Goal: Task Accomplishment & Management: Complete application form

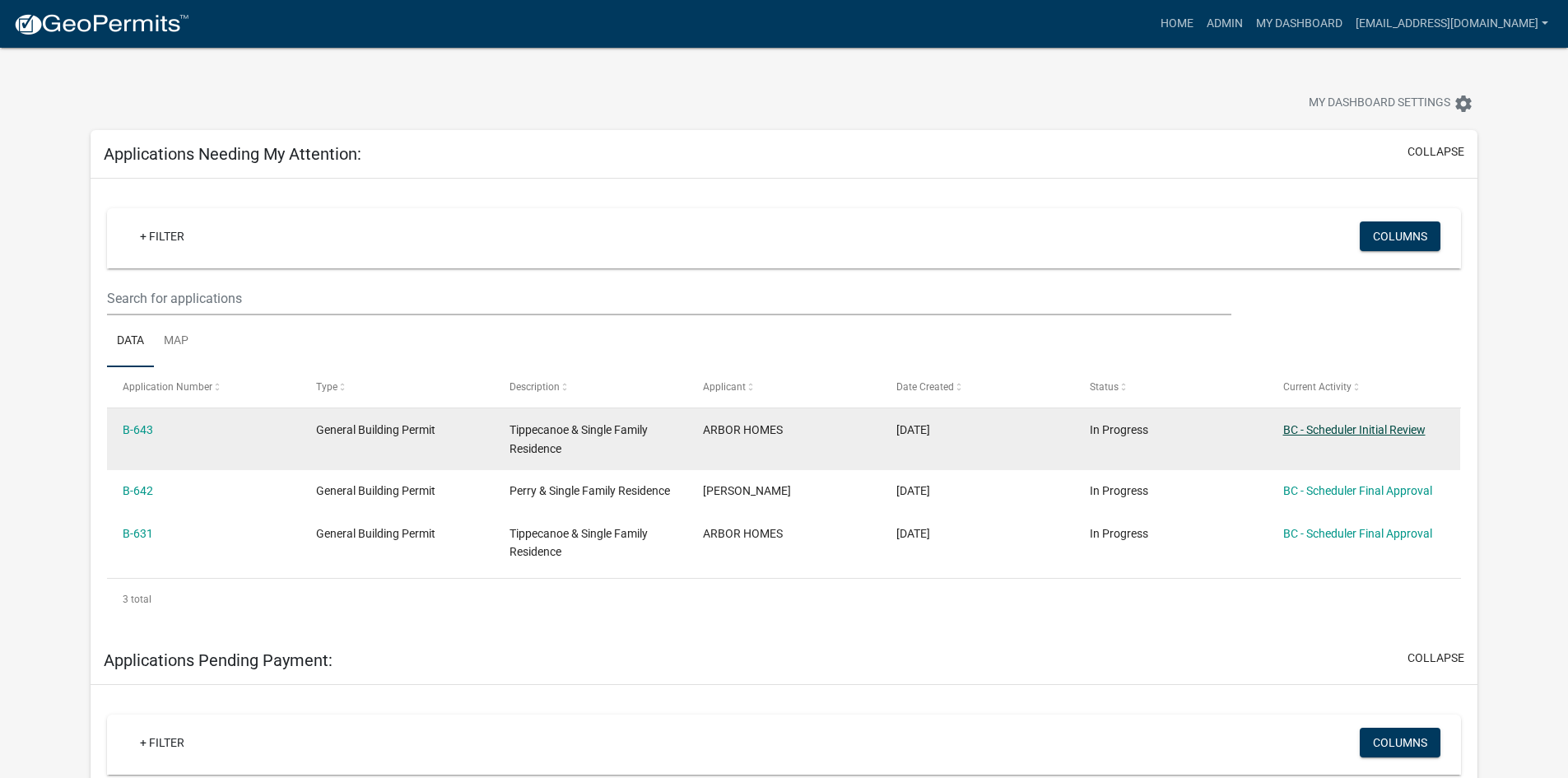
click at [1312, 430] on link "BC - Scheduler Initial Review" at bounding box center [1355, 430] width 142 height 13
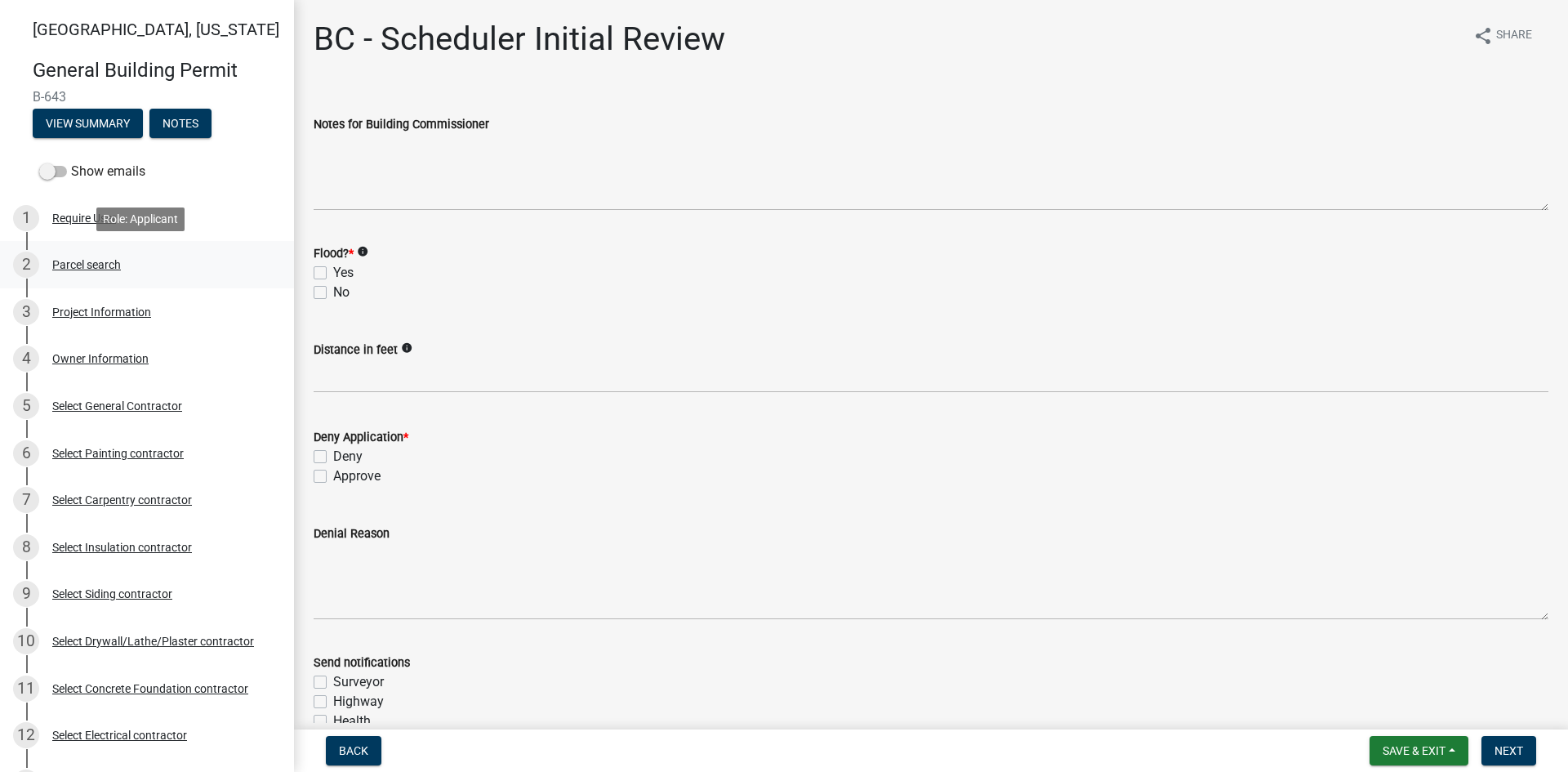
click at [103, 265] on div "Parcel search" at bounding box center [87, 264] width 69 height 12
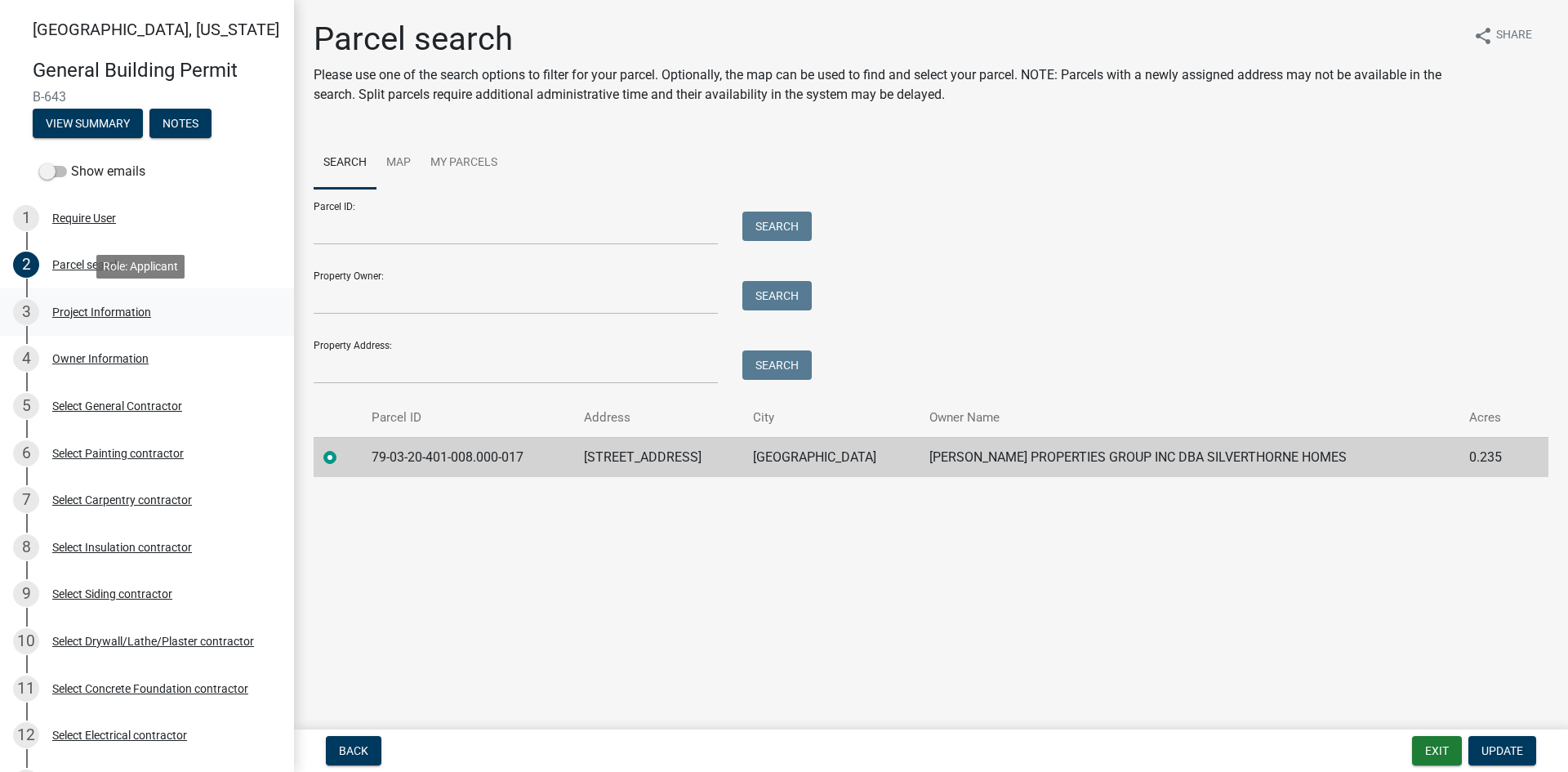
click at [133, 310] on div "Project Information" at bounding box center [101, 311] width 99 height 12
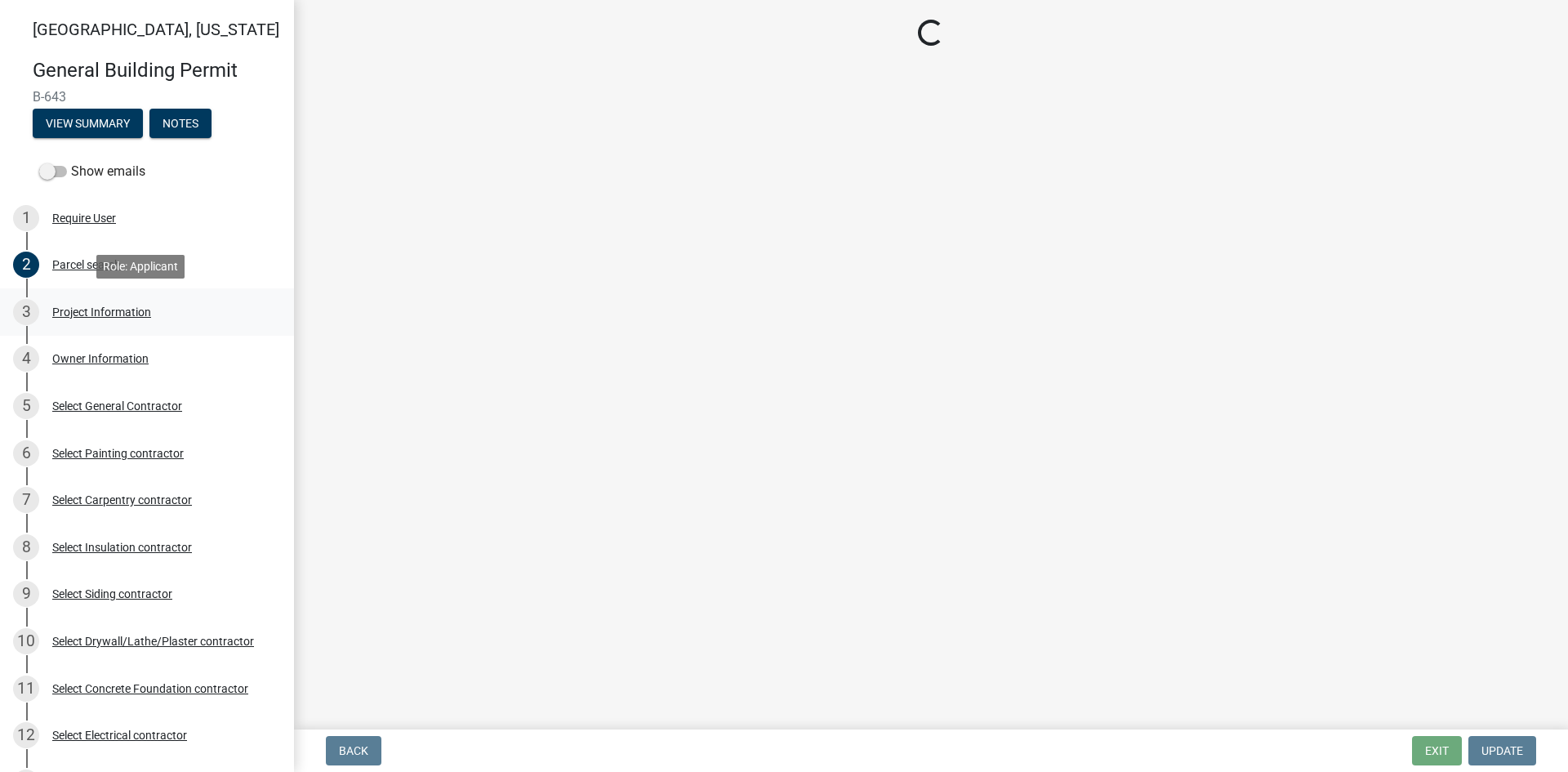
select select "284065a8-e45b-4e27-8ad0-db61958597b9"
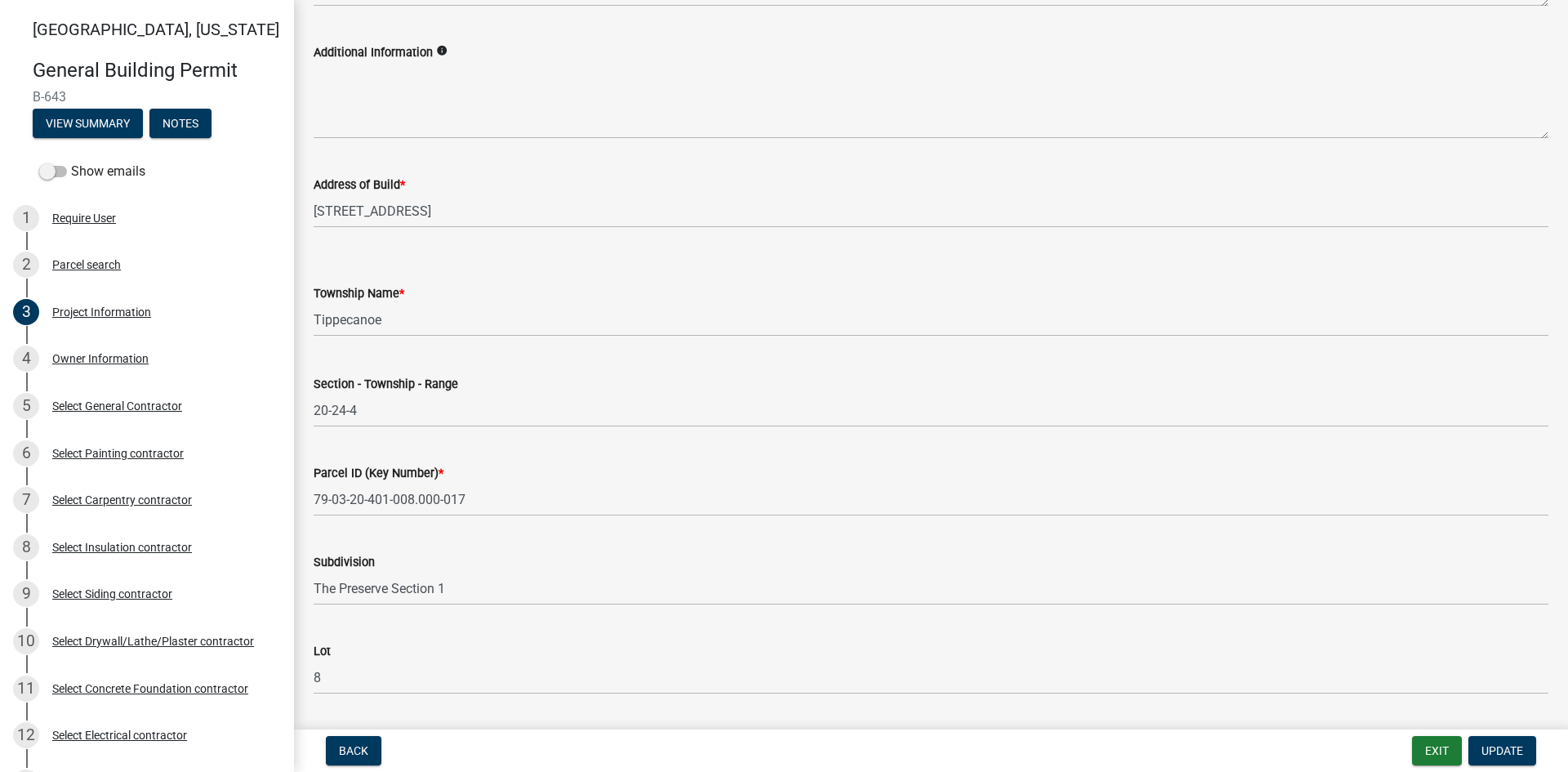
scroll to position [802, 0]
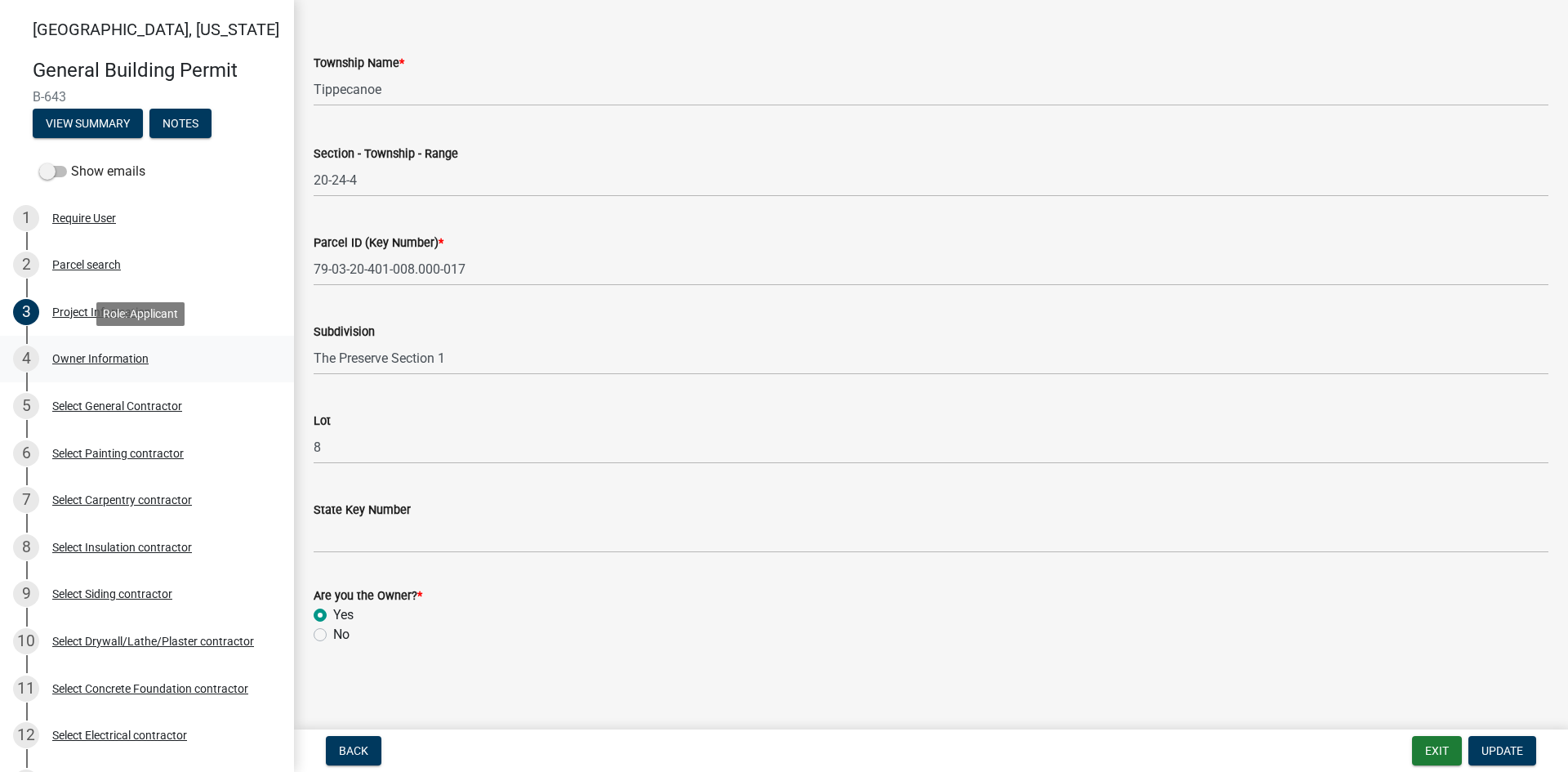
click at [107, 365] on div "4 Owner Information" at bounding box center [139, 358] width 254 height 26
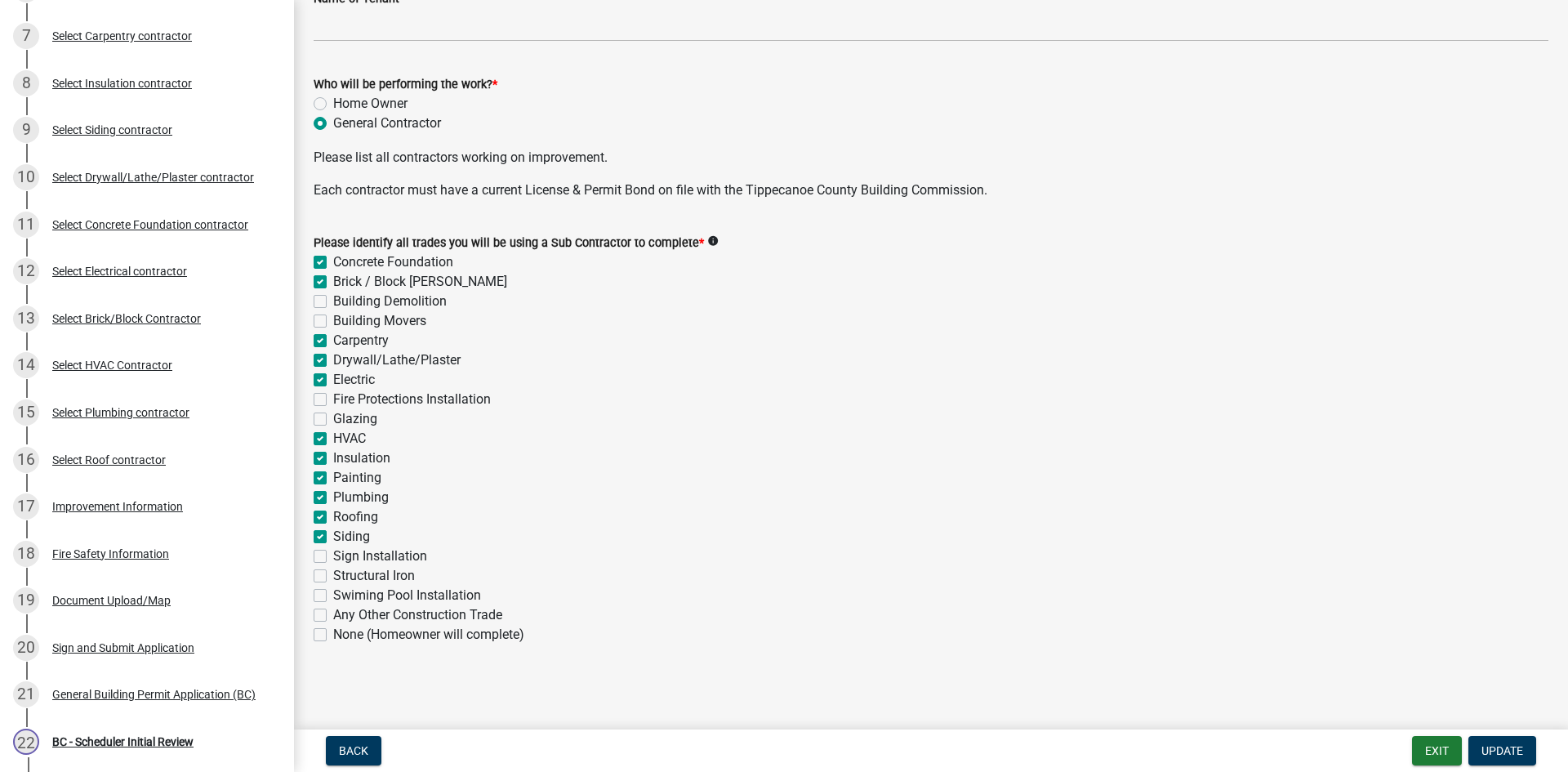
scroll to position [490, 0]
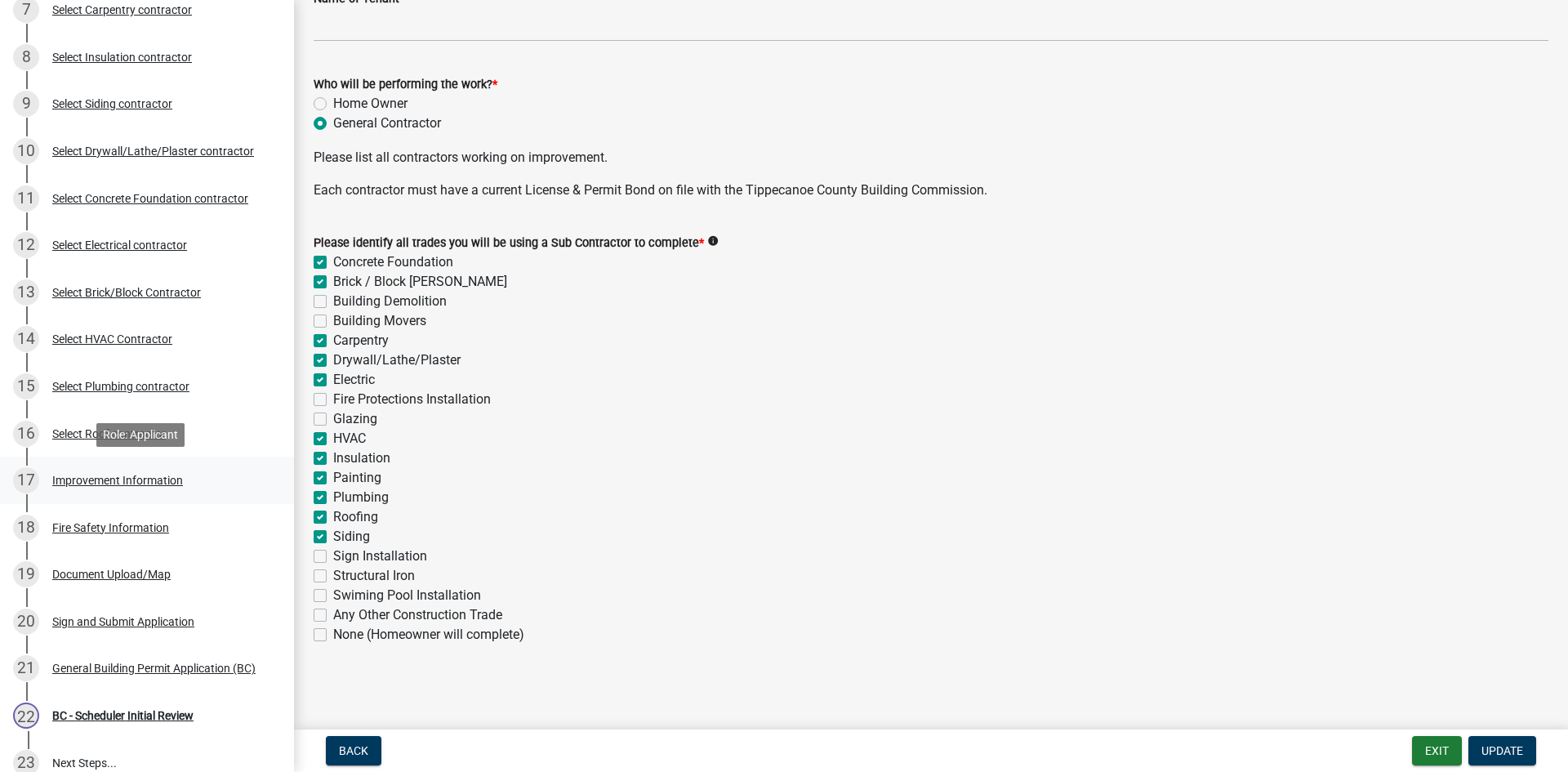
click at [140, 475] on div "Improvement Information" at bounding box center [118, 480] width 130 height 12
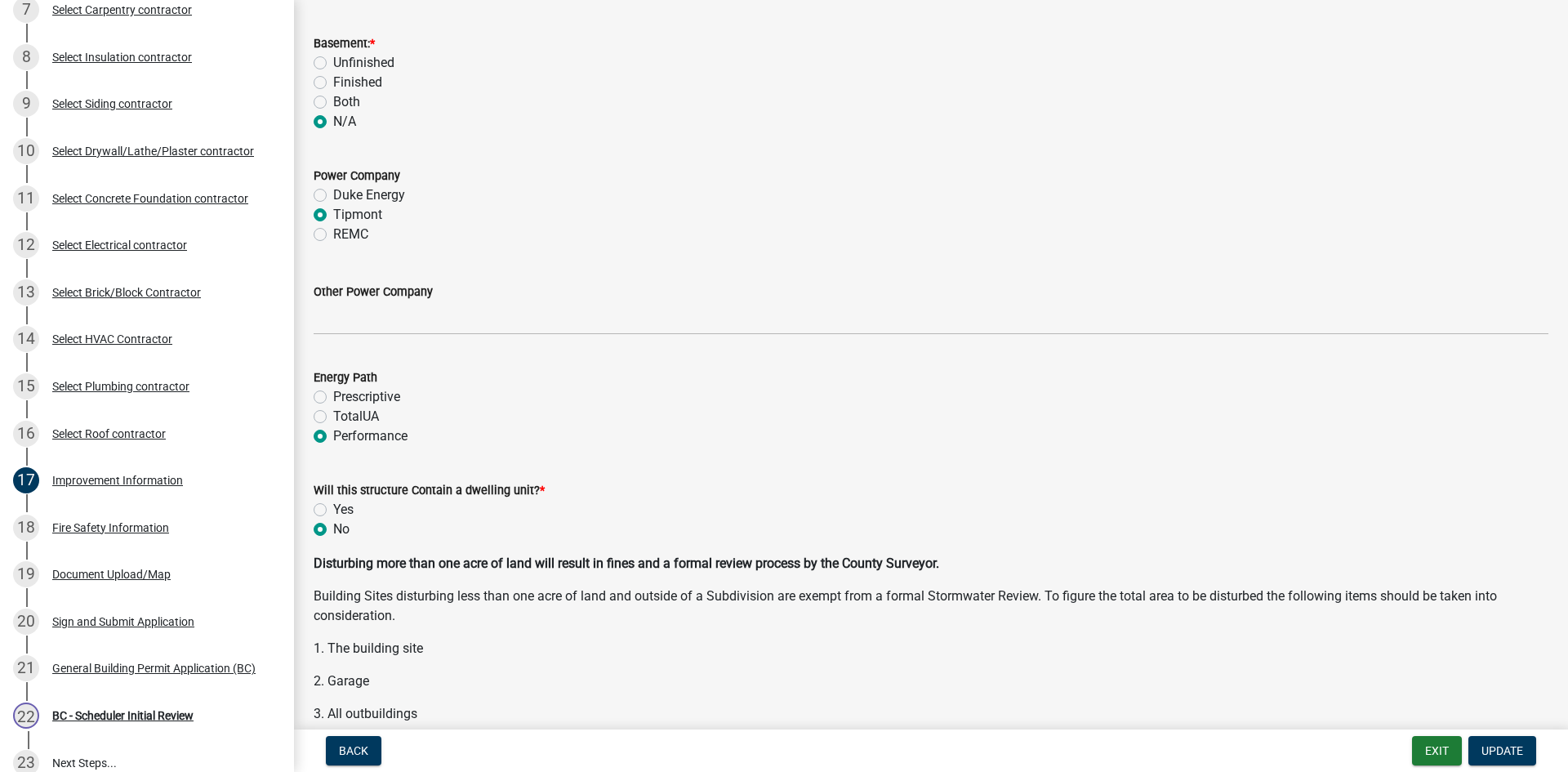
scroll to position [1715, 0]
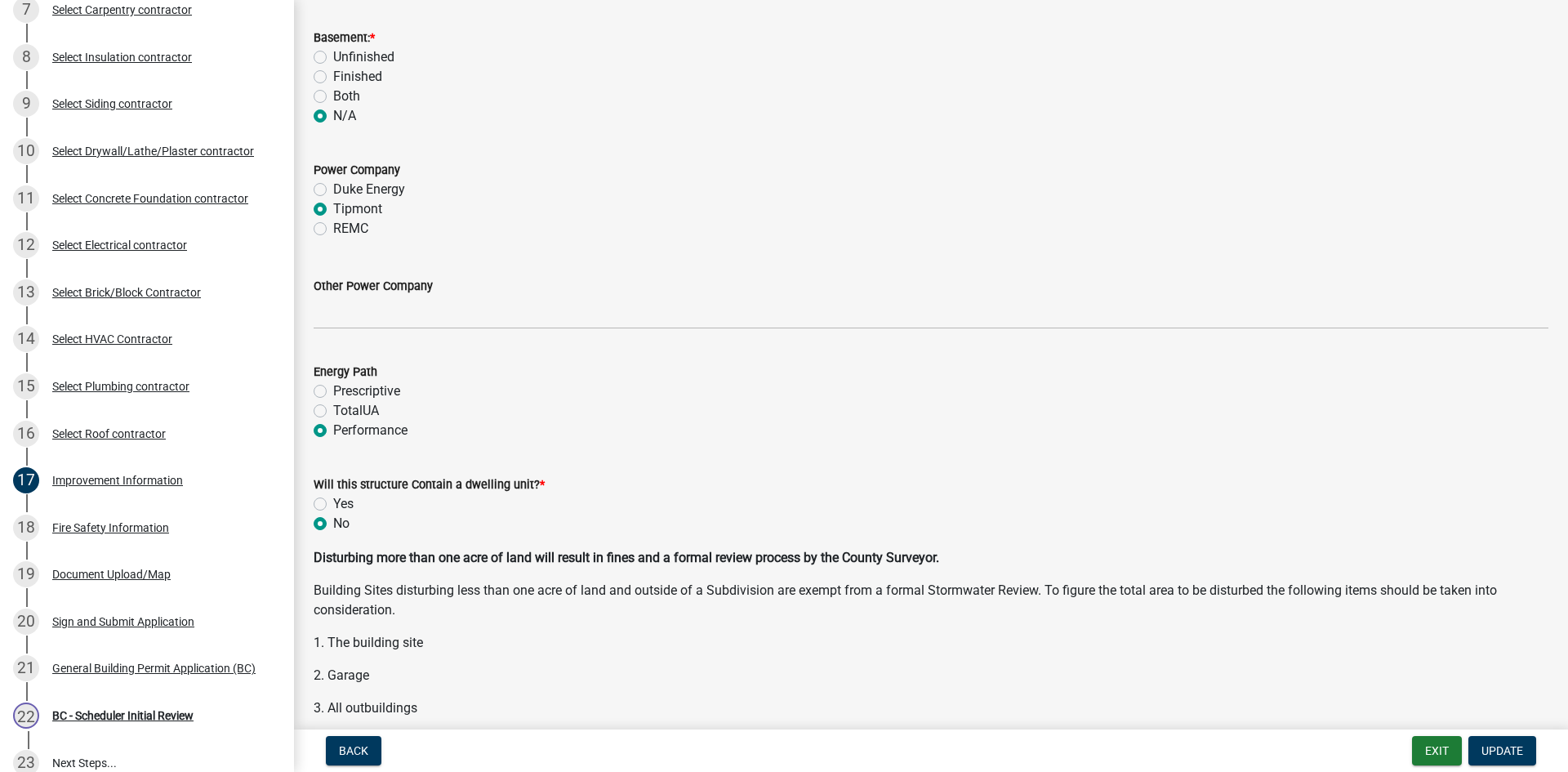
click at [327, 502] on div "Yes" at bounding box center [931, 504] width 1235 height 20
drag, startPoint x: 314, startPoint y: 506, endPoint x: 331, endPoint y: 498, distance: 18.8
click at [333, 505] on label "Yes" at bounding box center [343, 504] width 21 height 20
click at [333, 505] on input "Yes" at bounding box center [339, 500] width 11 height 11
radio input "true"
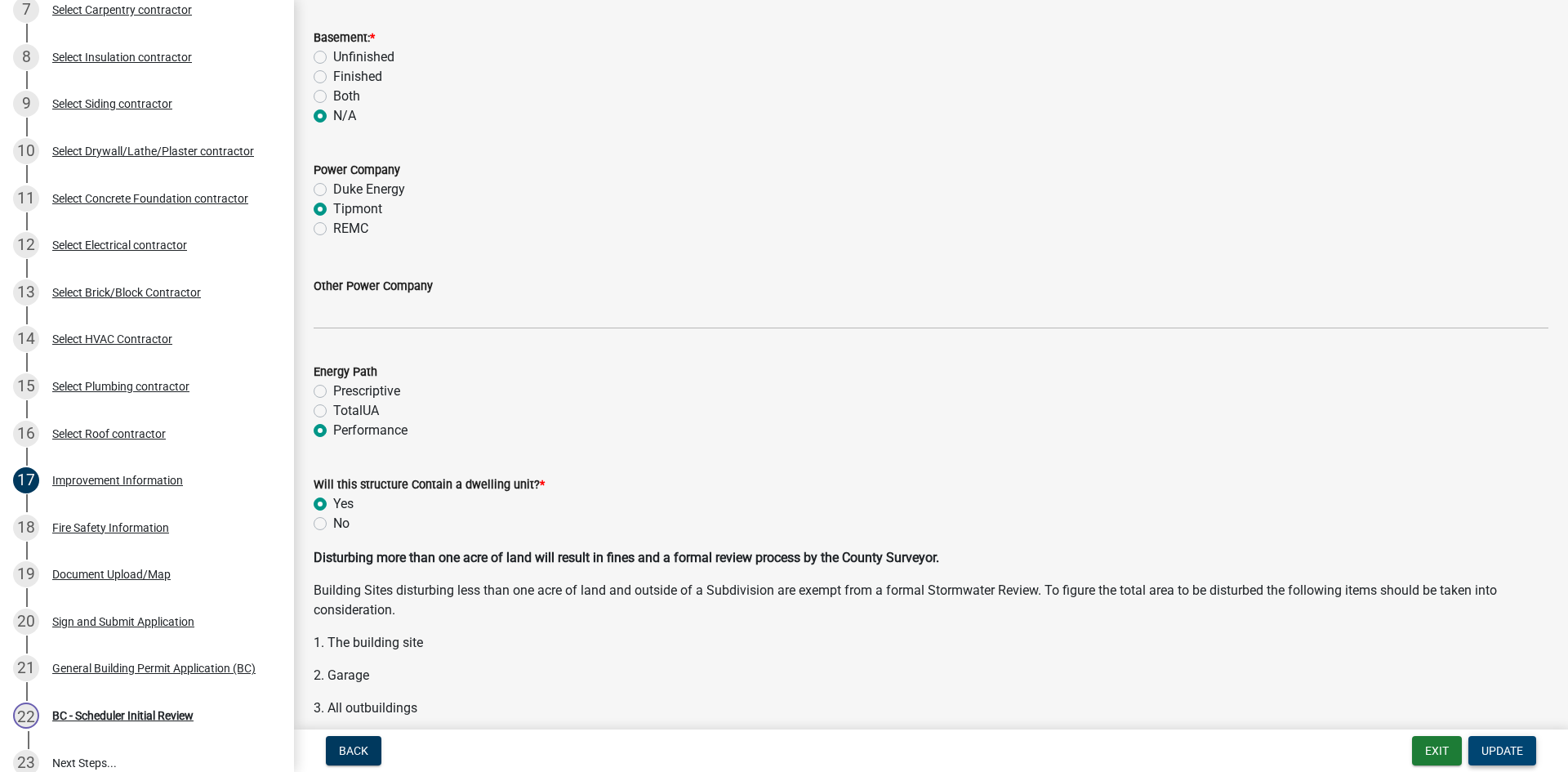
click at [1492, 753] on span "Update" at bounding box center [1503, 750] width 42 height 13
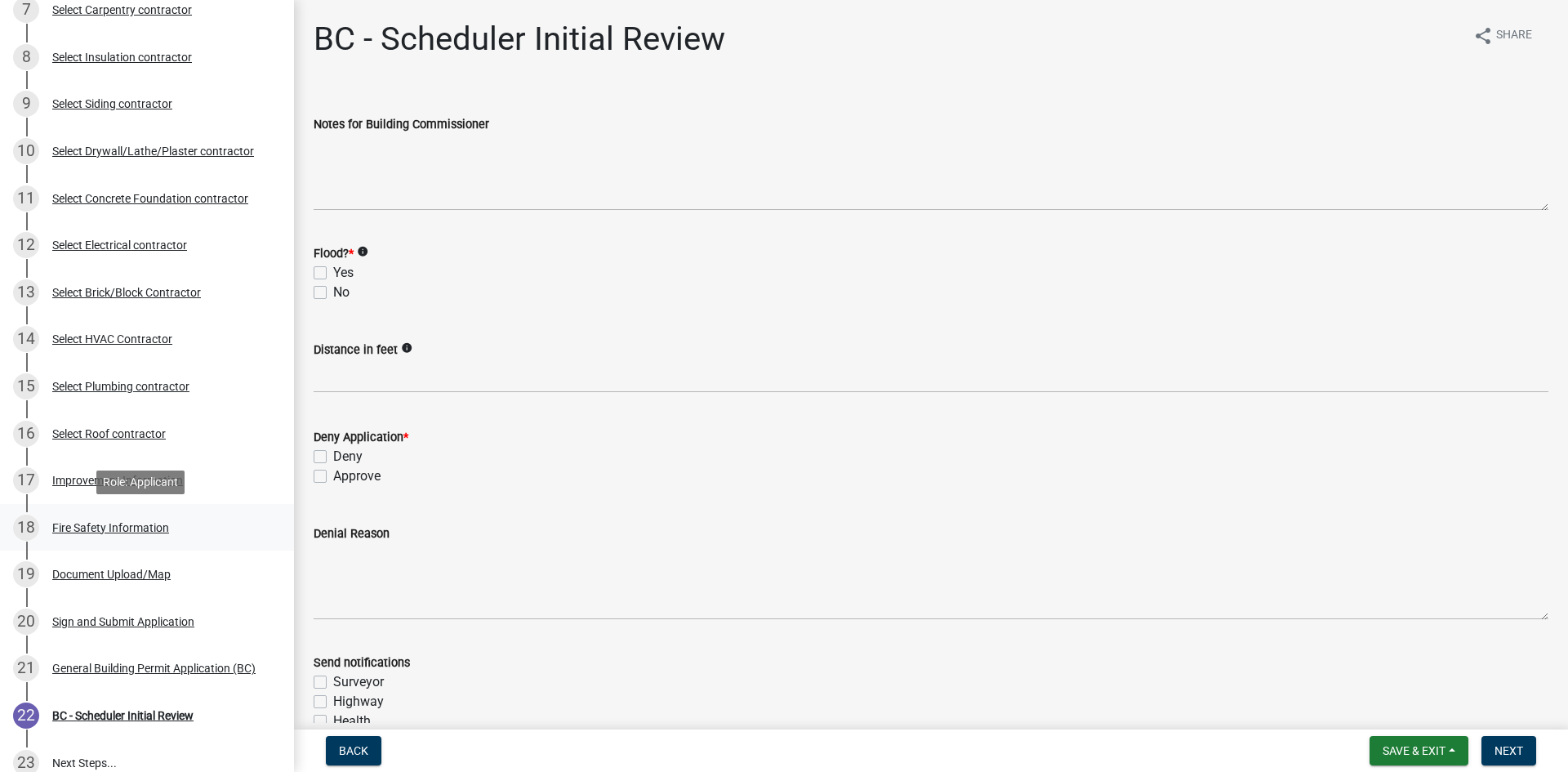
click at [69, 529] on div "Fire Safety Information" at bounding box center [110, 528] width 117 height 12
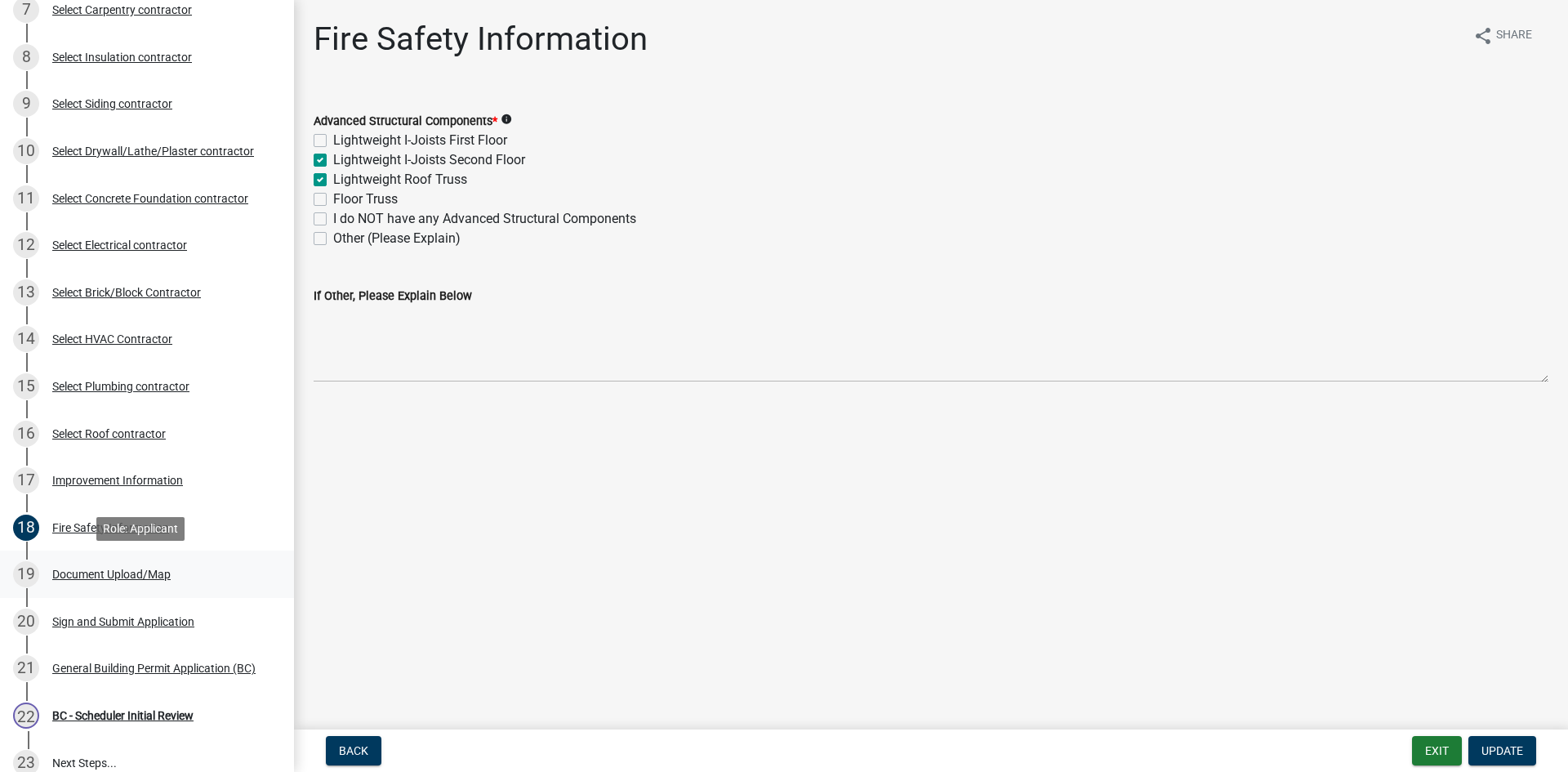
drag, startPoint x: 114, startPoint y: 575, endPoint x: 129, endPoint y: 580, distance: 15.8
click at [117, 580] on div "Document Upload/Map" at bounding box center [111, 574] width 119 height 12
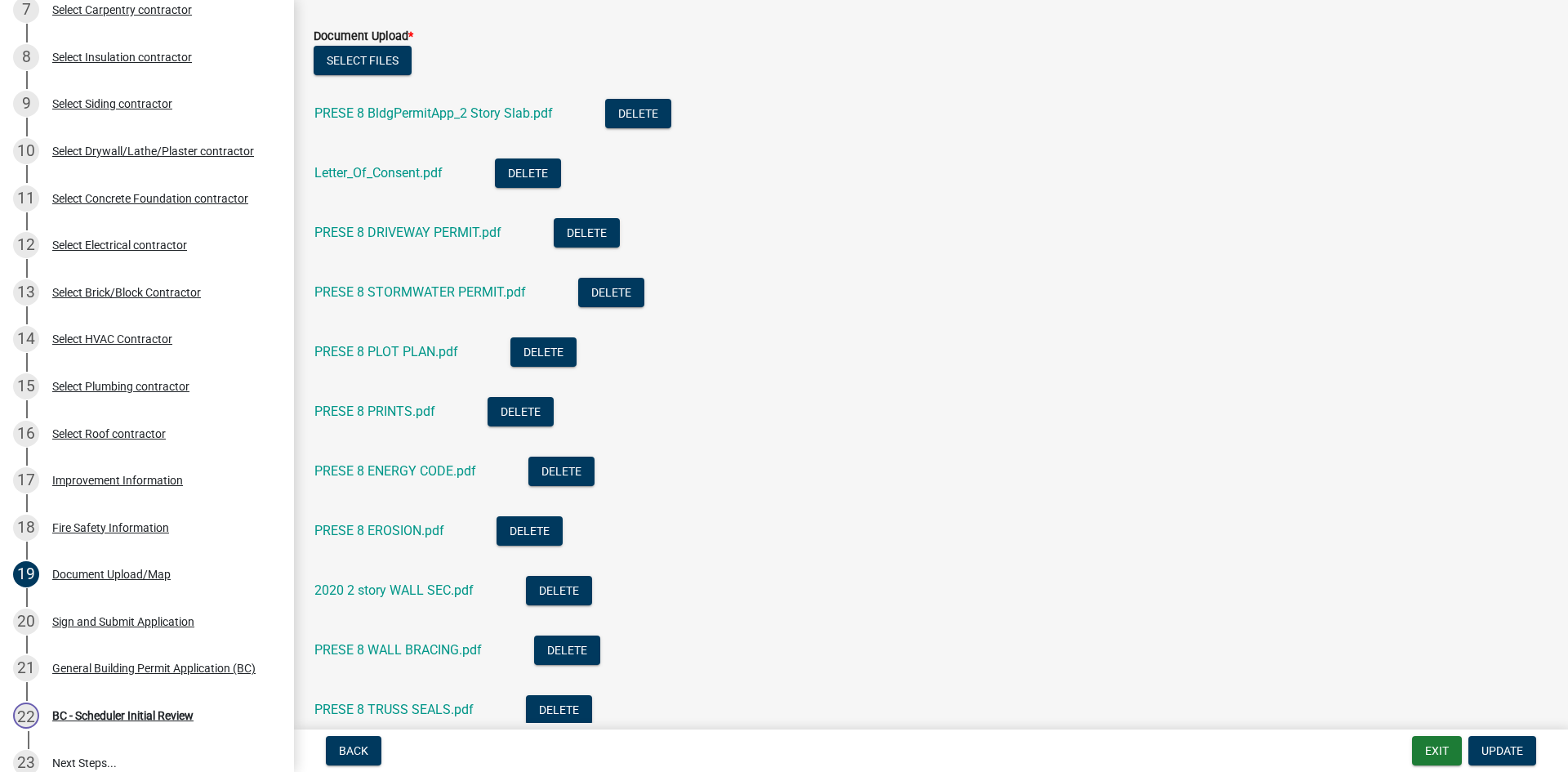
scroll to position [572, 0]
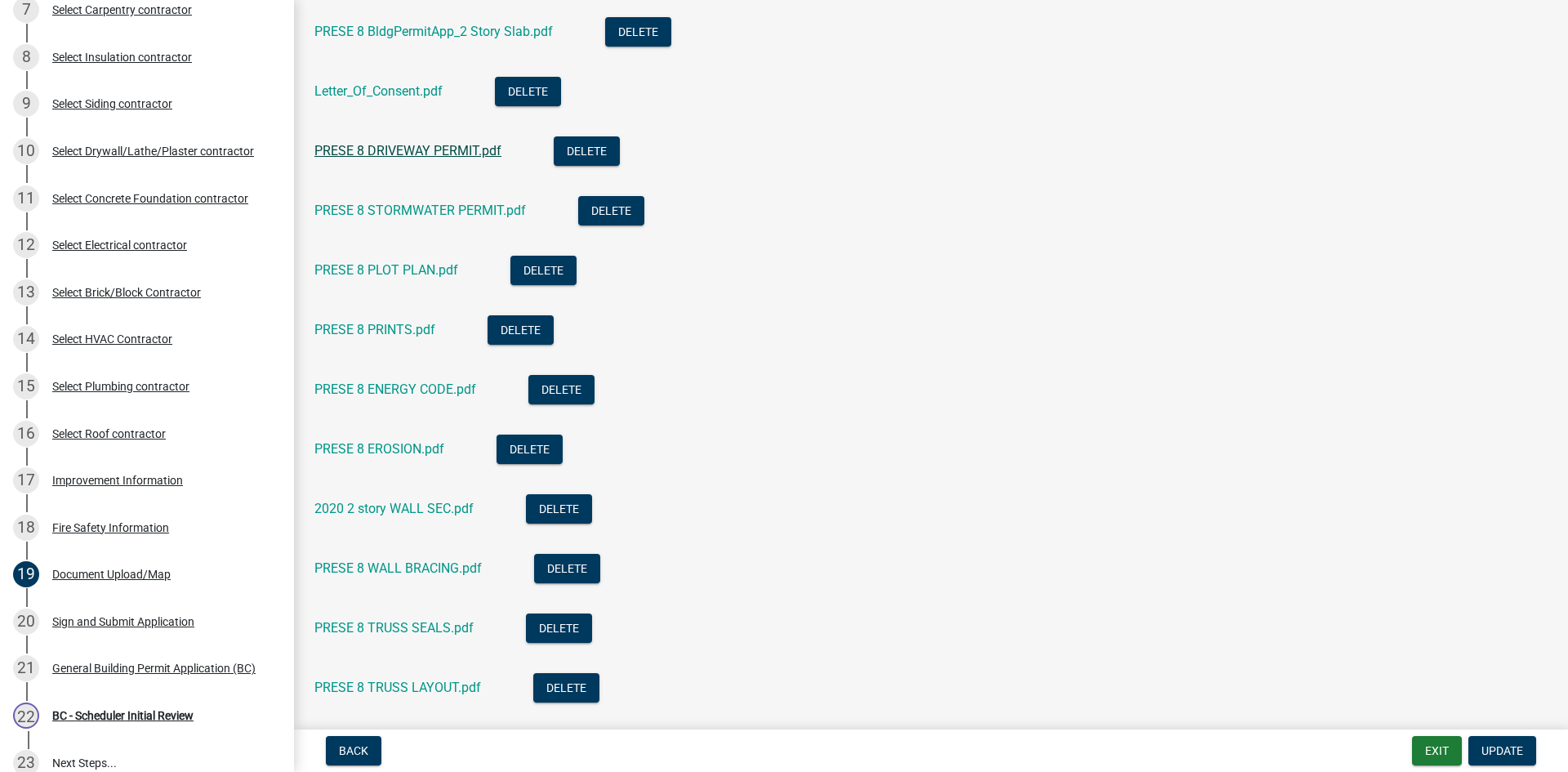
click at [396, 144] on link "PRESE 8 DRIVEWAY PERMIT.pdf" at bounding box center [407, 150] width 187 height 15
click at [398, 207] on link "PRESE 8 STORMWATER PERMIT.pdf" at bounding box center [420, 210] width 212 height 15
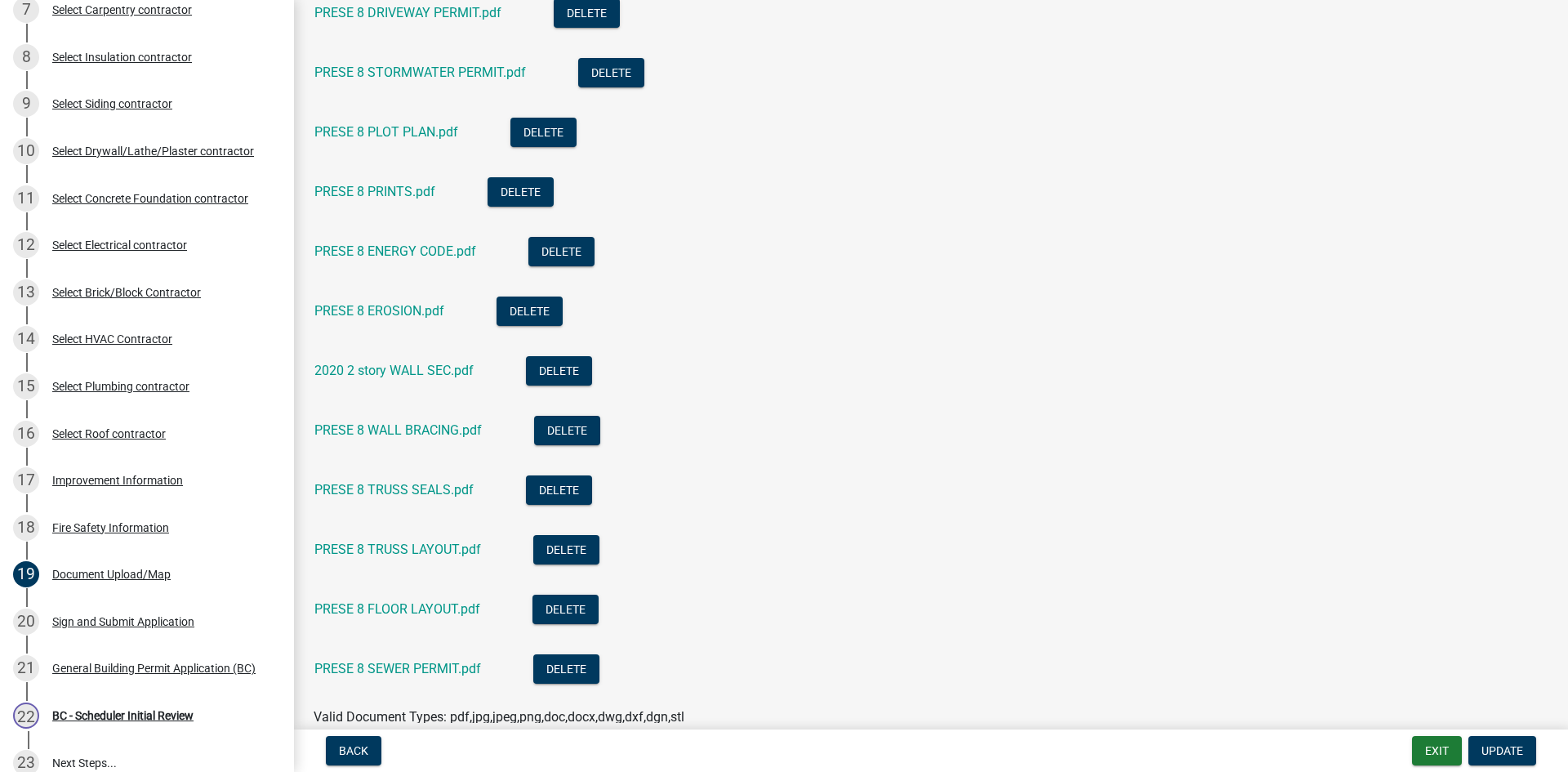
scroll to position [735, 0]
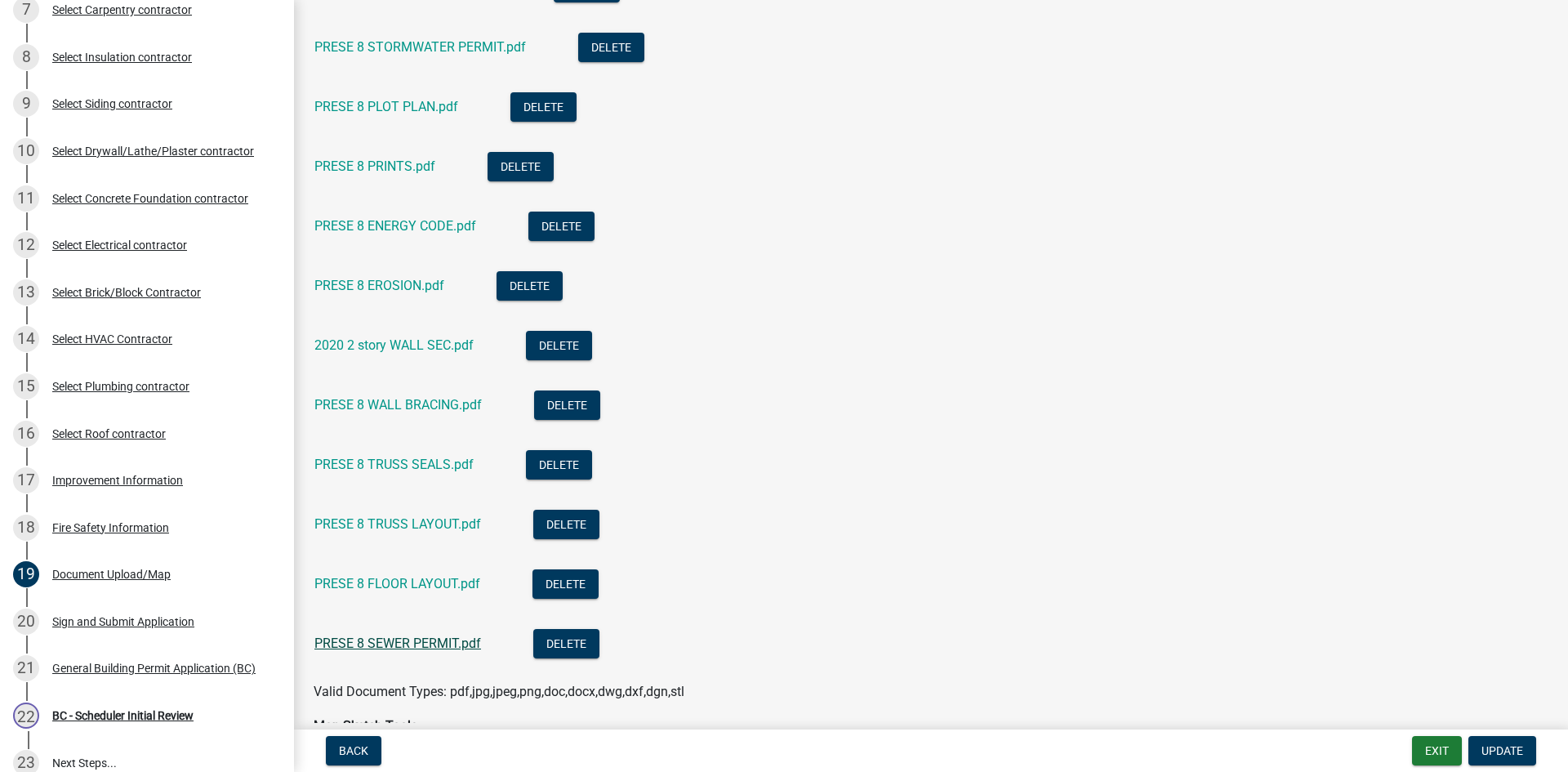
click at [417, 647] on link "PRESE 8 SEWER PERMIT.pdf" at bounding box center [397, 643] width 167 height 15
click at [402, 227] on link "PRESE 8 ENERGY CODE.pdf" at bounding box center [395, 225] width 162 height 15
click at [421, 410] on link "PRESE 8 WALL BRACING.pdf" at bounding box center [397, 404] width 167 height 15
click at [383, 99] on link "PRESE 8 PLOT PLAN.pdf" at bounding box center [386, 106] width 144 height 15
click at [405, 517] on link "PRESE 8 TRUSS LAYOUT.pdf" at bounding box center [397, 523] width 167 height 15
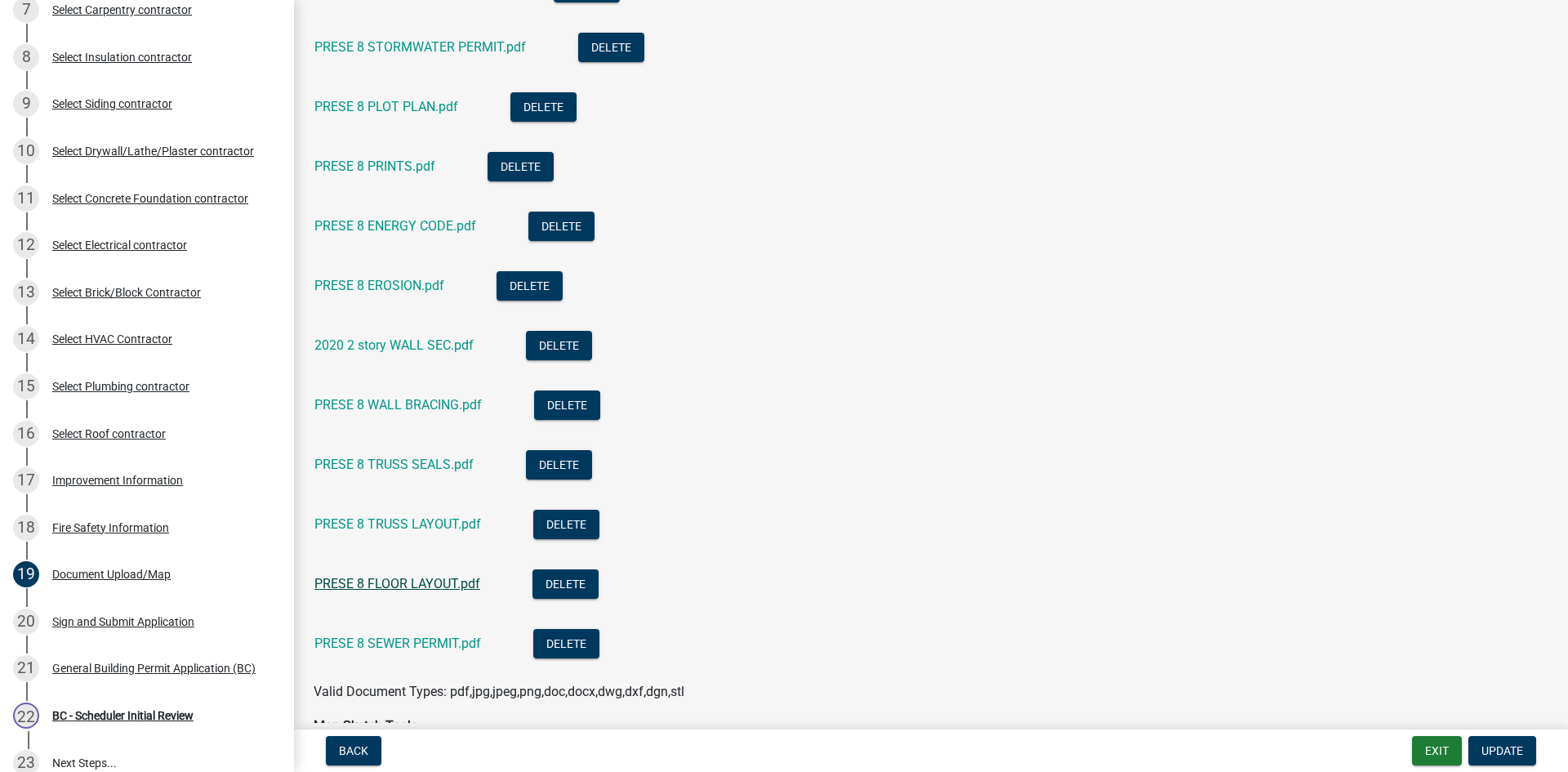
click at [434, 580] on link "PRESE 8 FLOOR LAYOUT.pdf" at bounding box center [397, 583] width 166 height 15
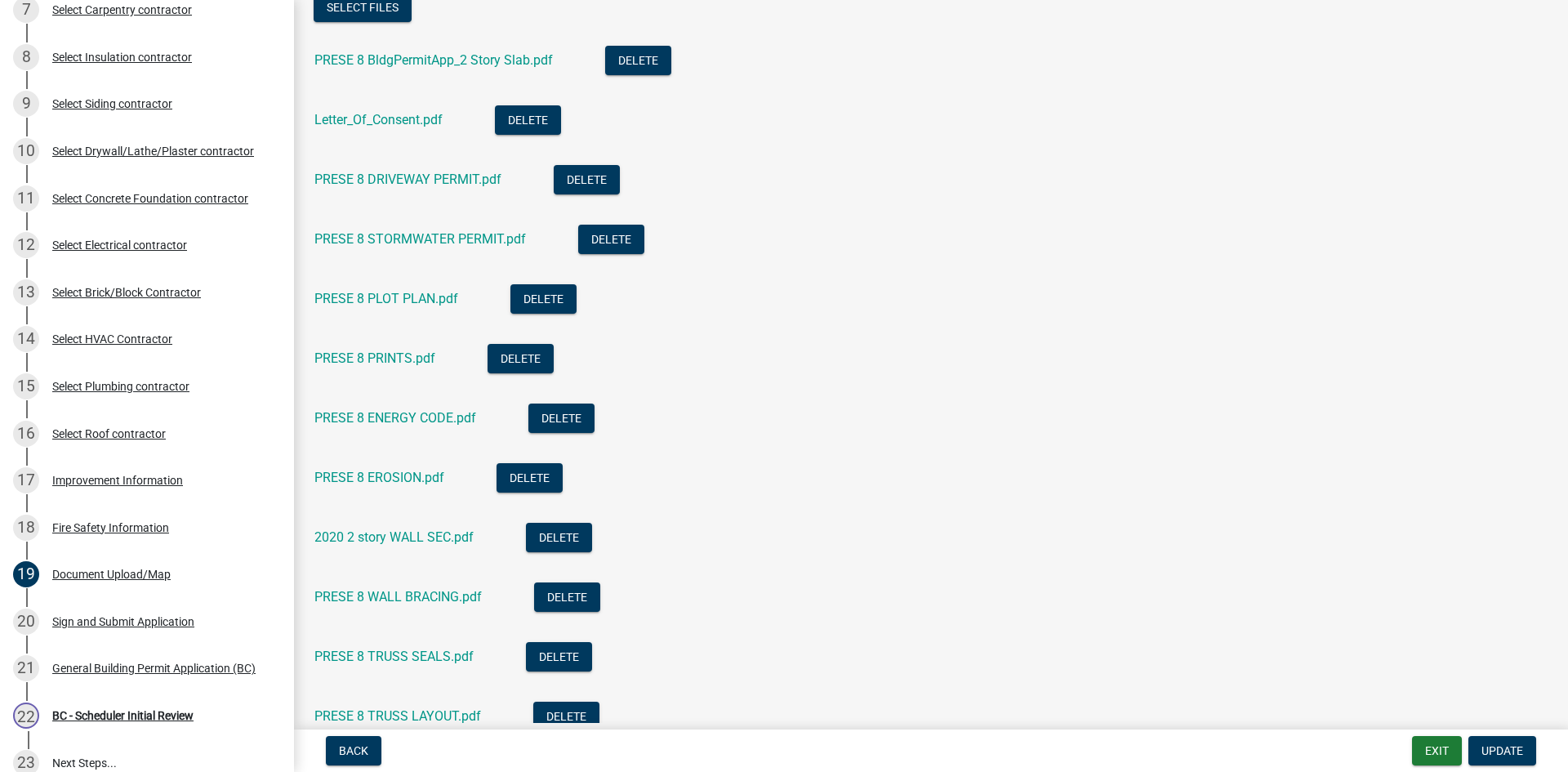
scroll to position [572, 0]
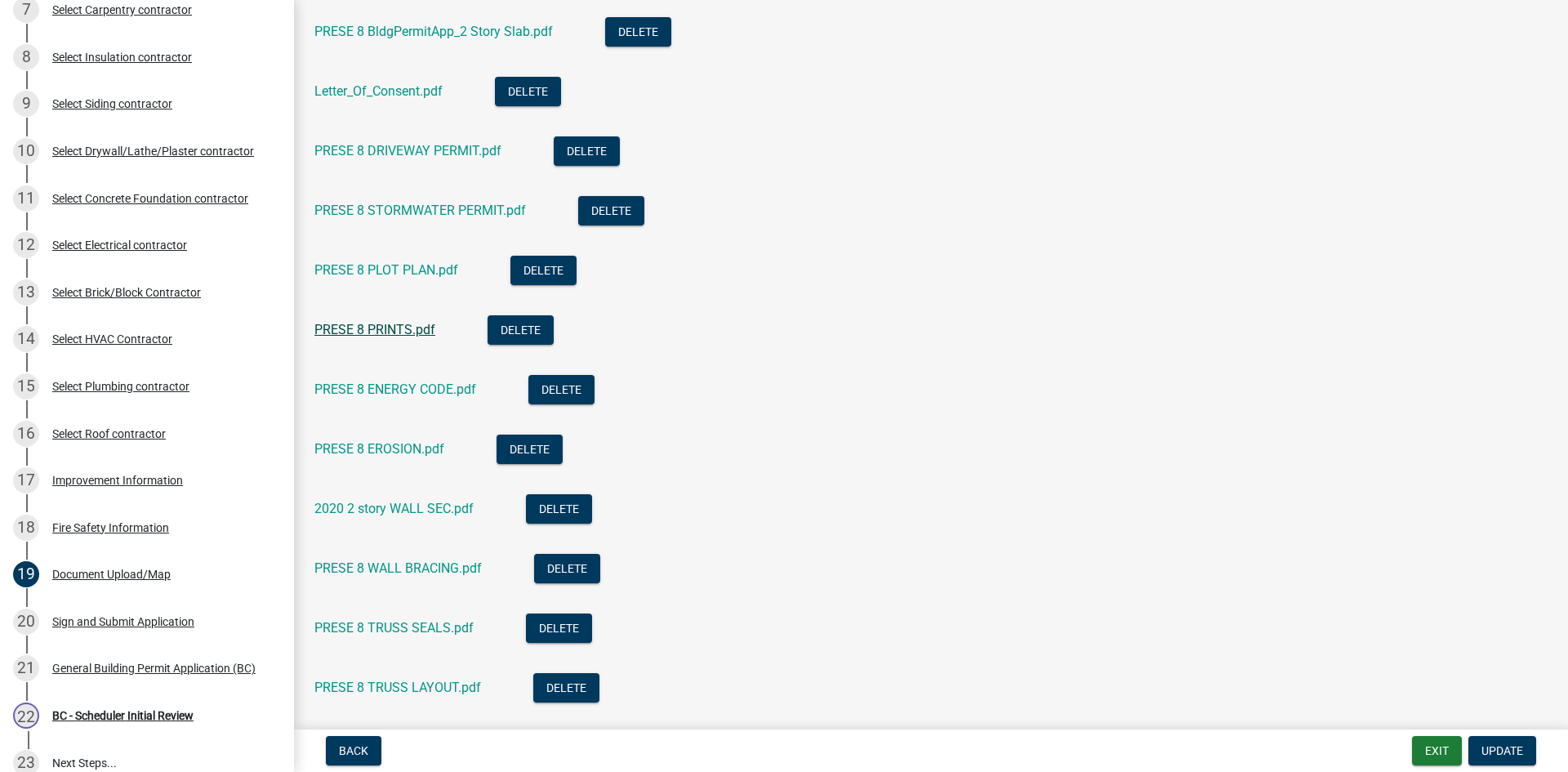
click at [392, 329] on link "PRESE 8 PRINTS.pdf" at bounding box center [375, 329] width 121 height 15
click at [108, 474] on div "Improvement Information" at bounding box center [118, 480] width 130 height 12
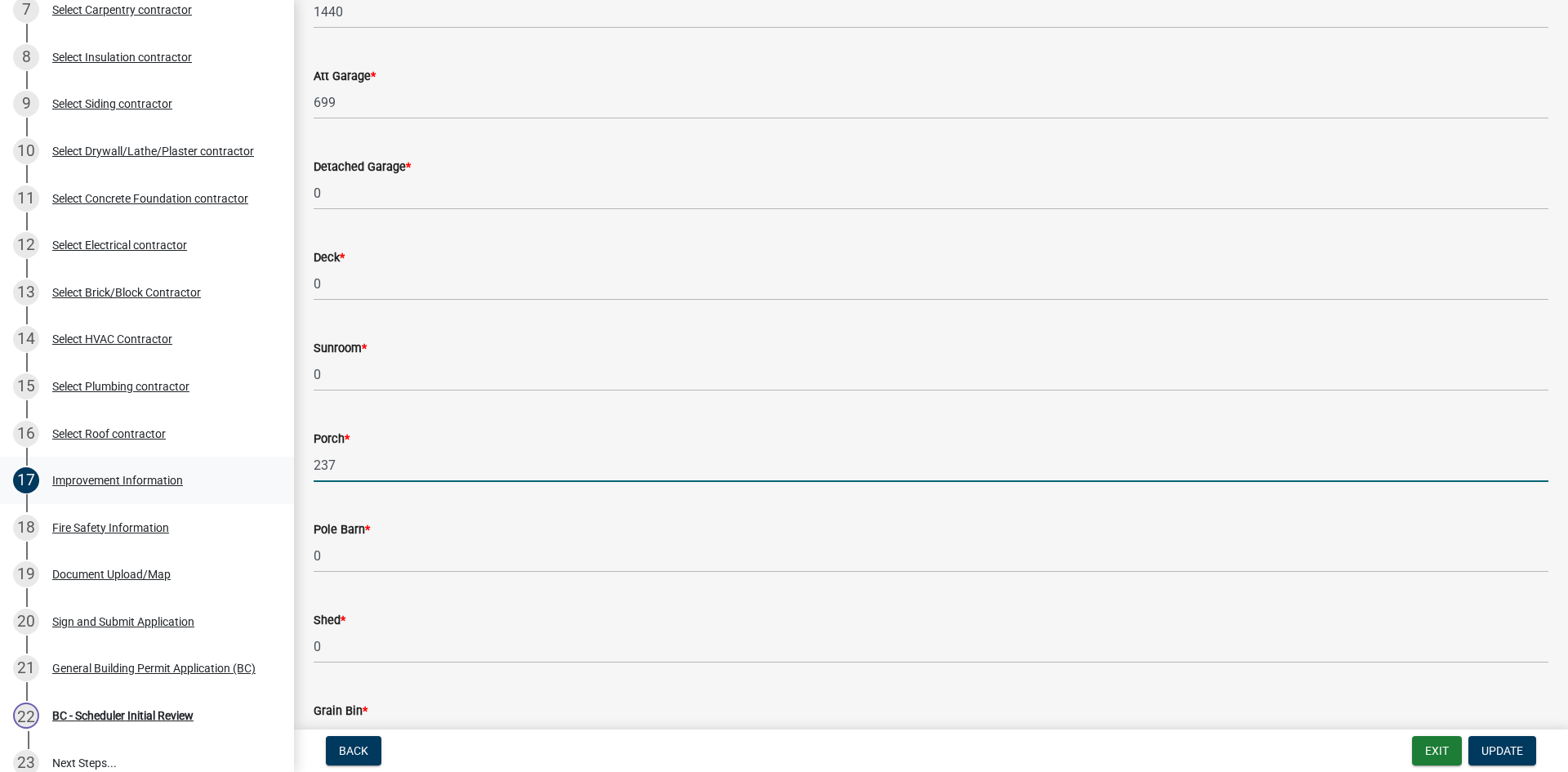
drag, startPoint x: 339, startPoint y: 470, endPoint x: 255, endPoint y: 490, distance: 86.3
click at [255, 489] on div "Tippecanoe County, Indiana General Building Permit B-643 View Summary Notes Sho…" at bounding box center [784, 386] width 1568 height 772
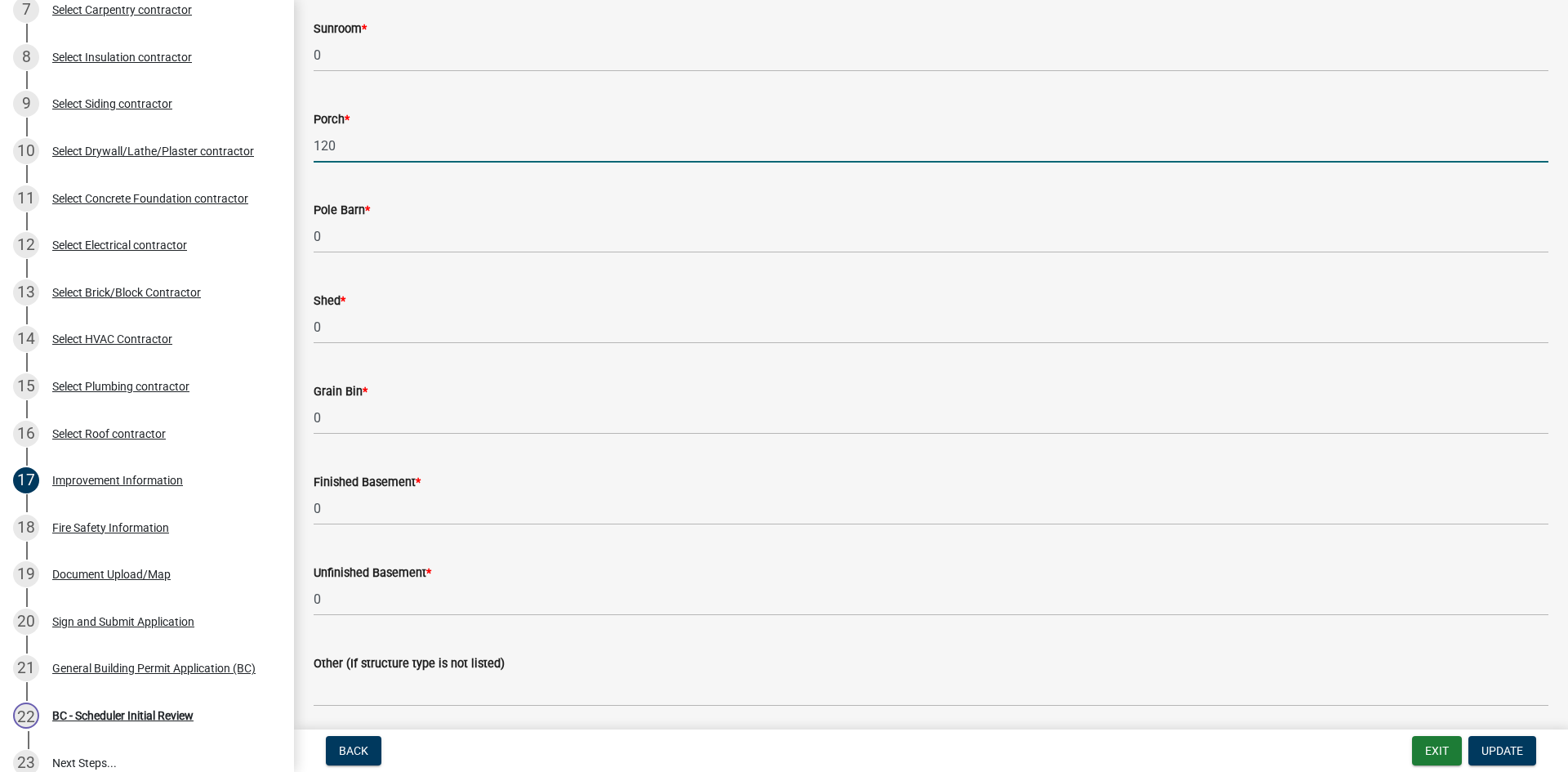
scroll to position [898, 0]
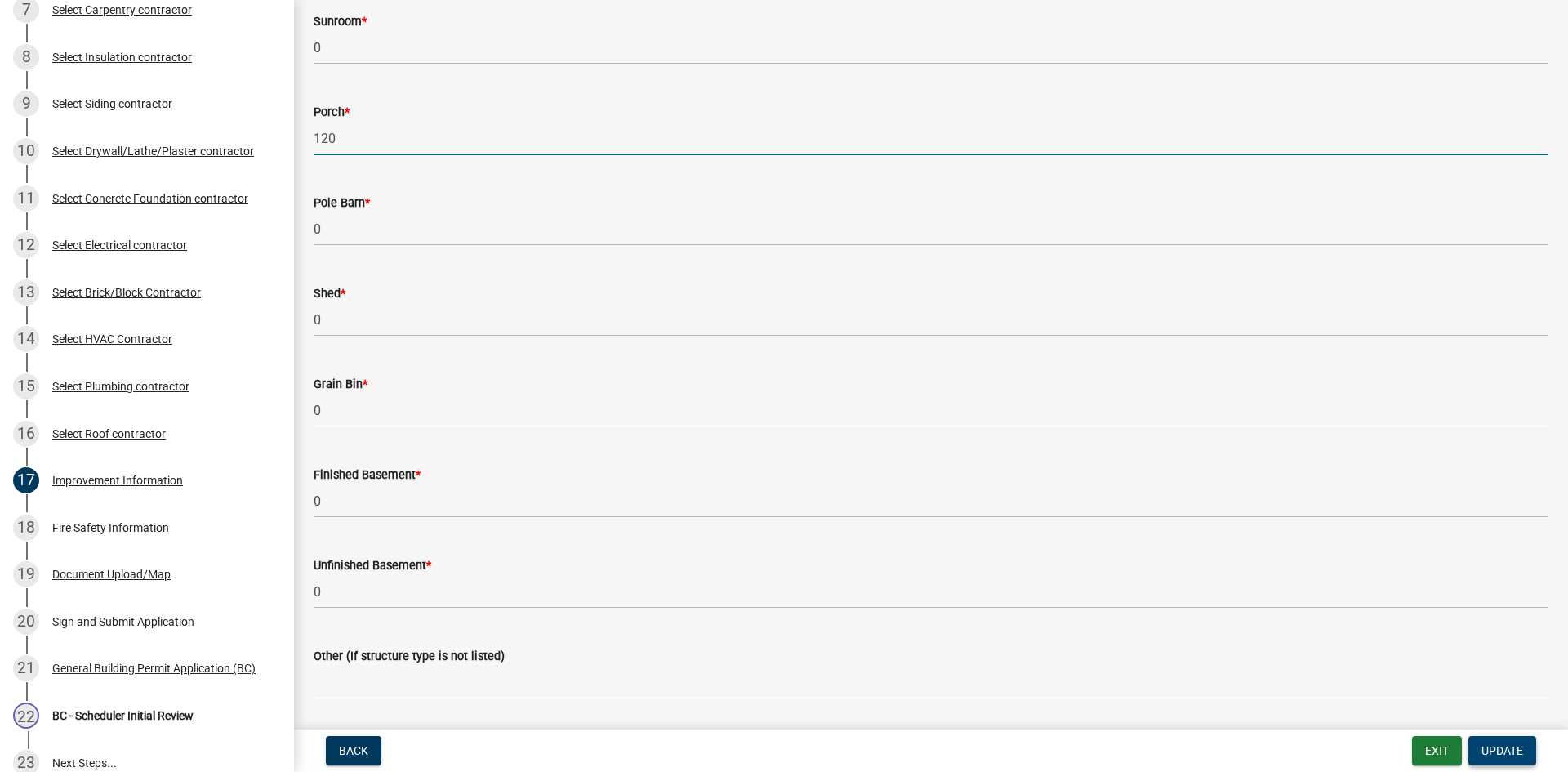
type input "120"
click at [1512, 756] on span "Update" at bounding box center [1503, 750] width 42 height 13
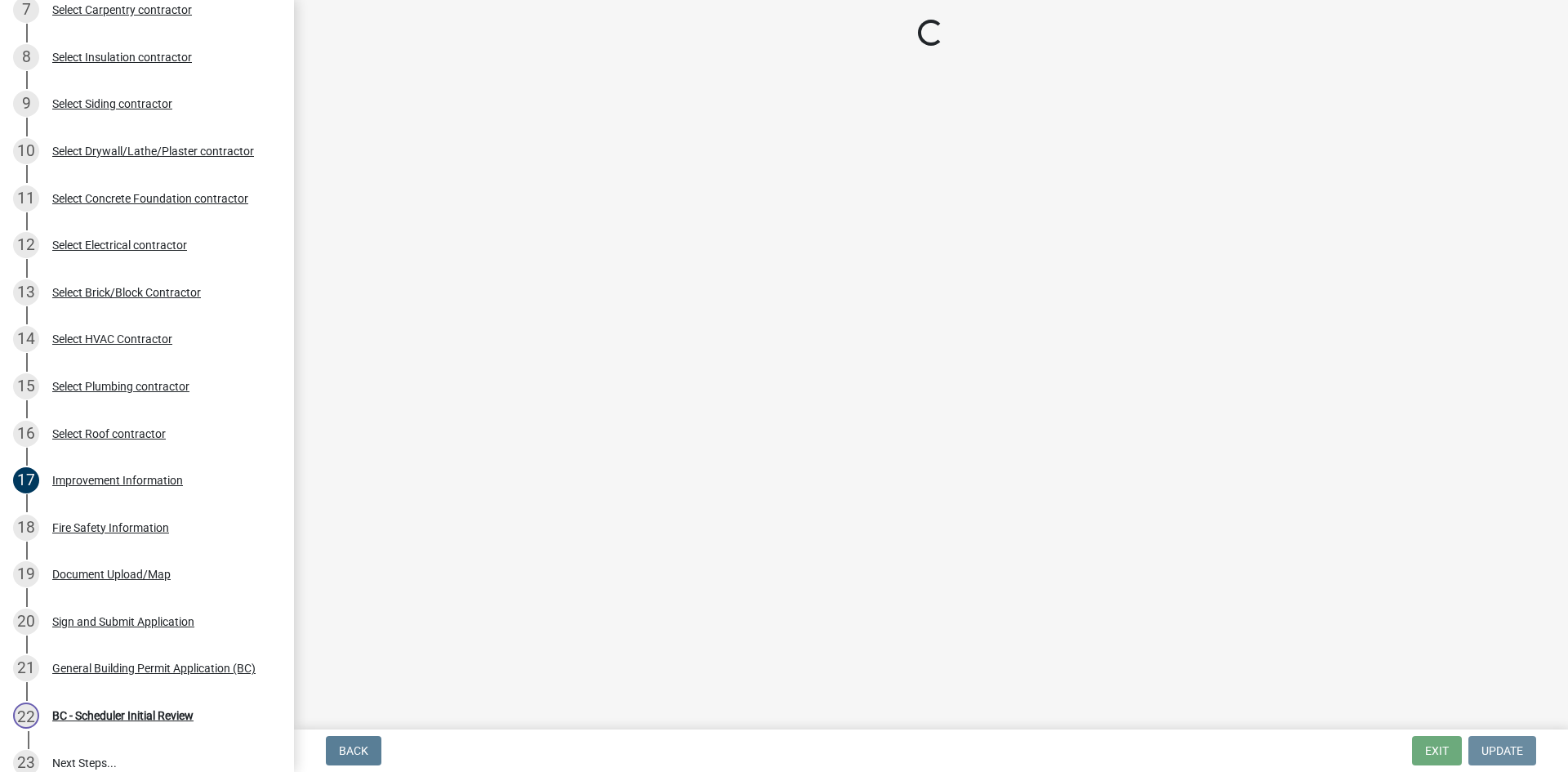
scroll to position [0, 0]
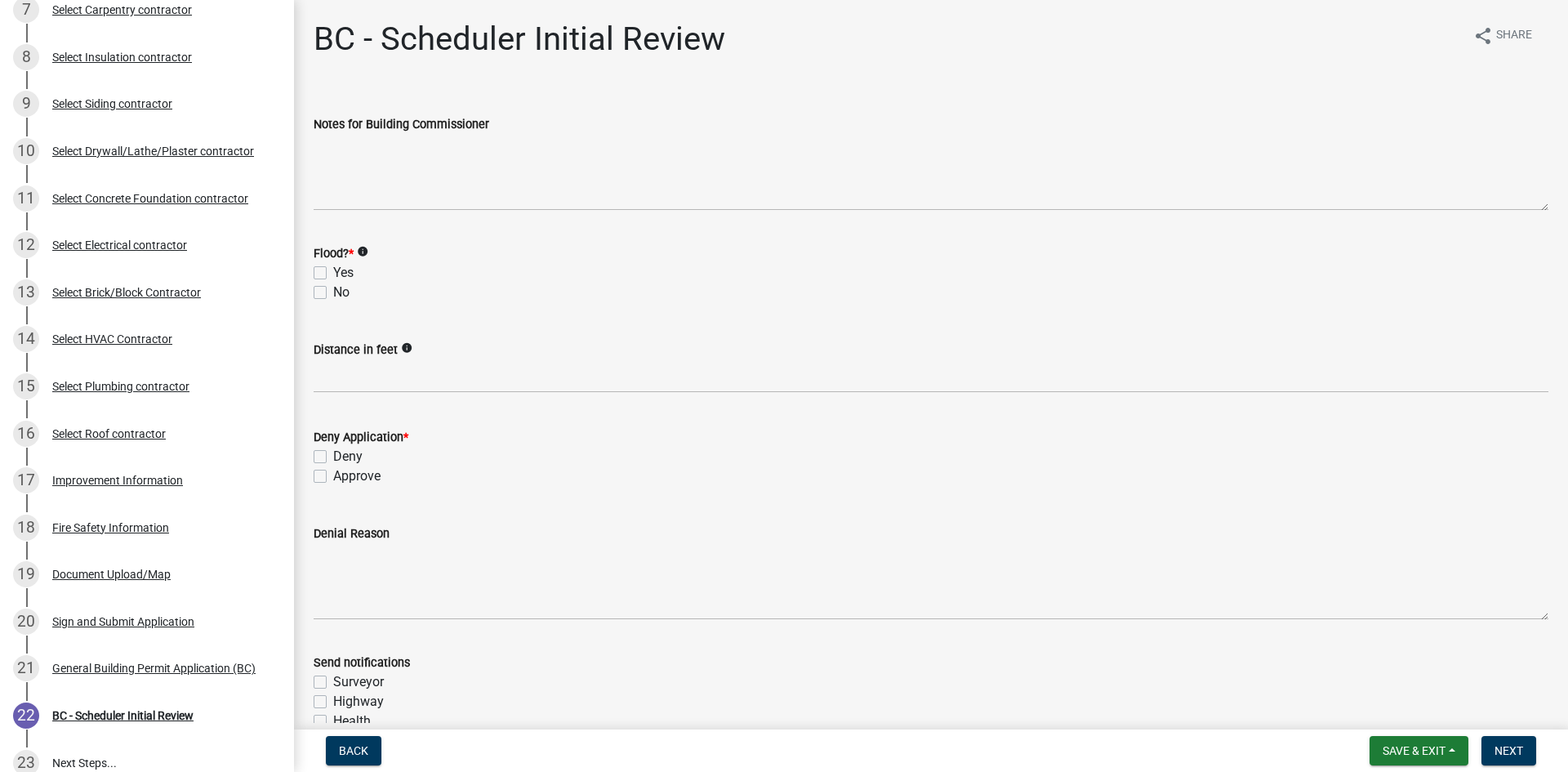
click at [320, 281] on div "Yes" at bounding box center [931, 273] width 1235 height 20
click at [333, 296] on label "No" at bounding box center [341, 292] width 16 height 20
click at [333, 293] on input "No" at bounding box center [339, 288] width 11 height 11
checkbox input "true"
checkbox input "false"
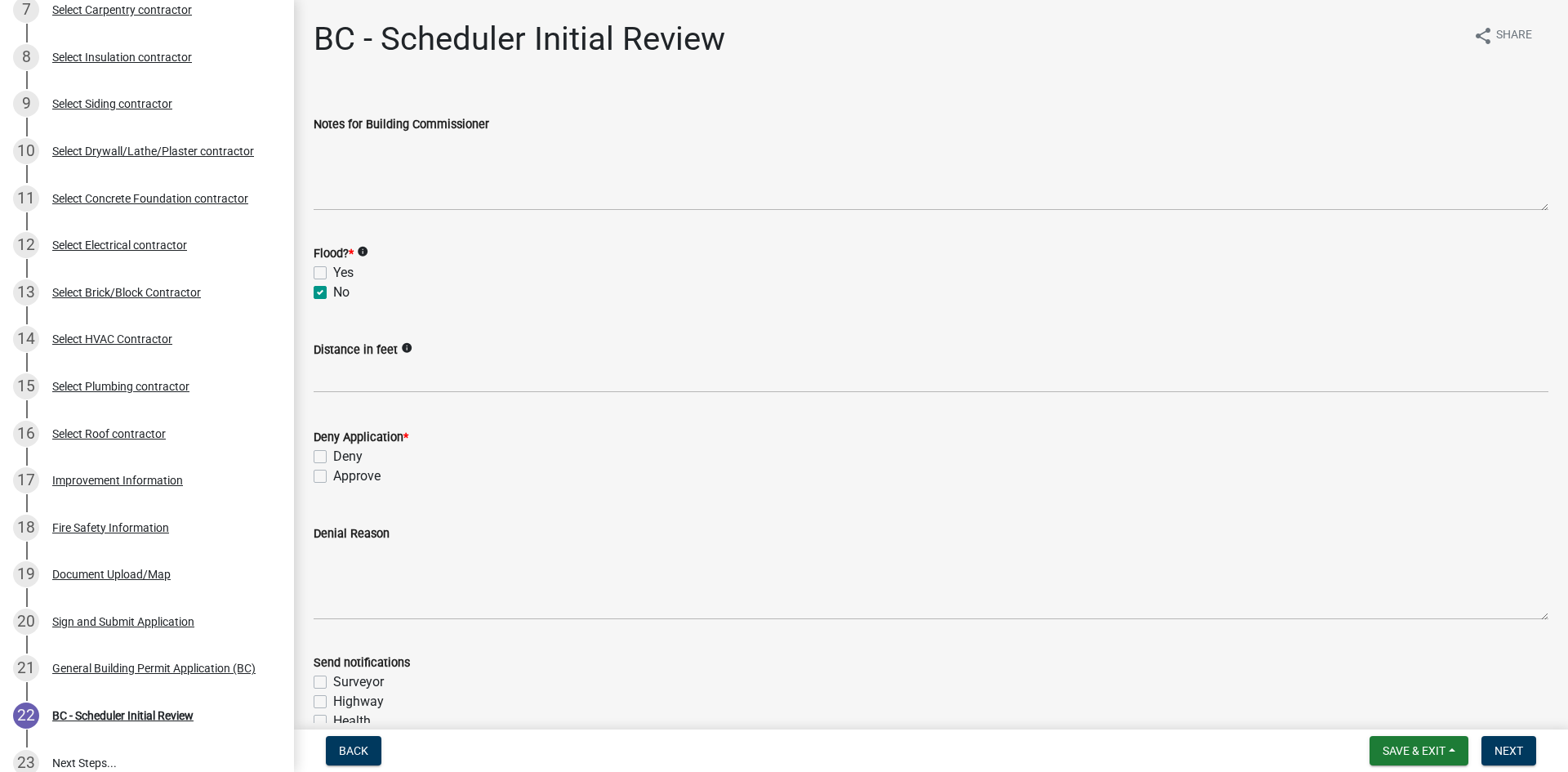
checkbox input "true"
click at [333, 476] on label "Approve" at bounding box center [357, 476] width 47 height 20
click at [333, 476] on input "Approve" at bounding box center [339, 472] width 11 height 11
checkbox input "true"
checkbox input "false"
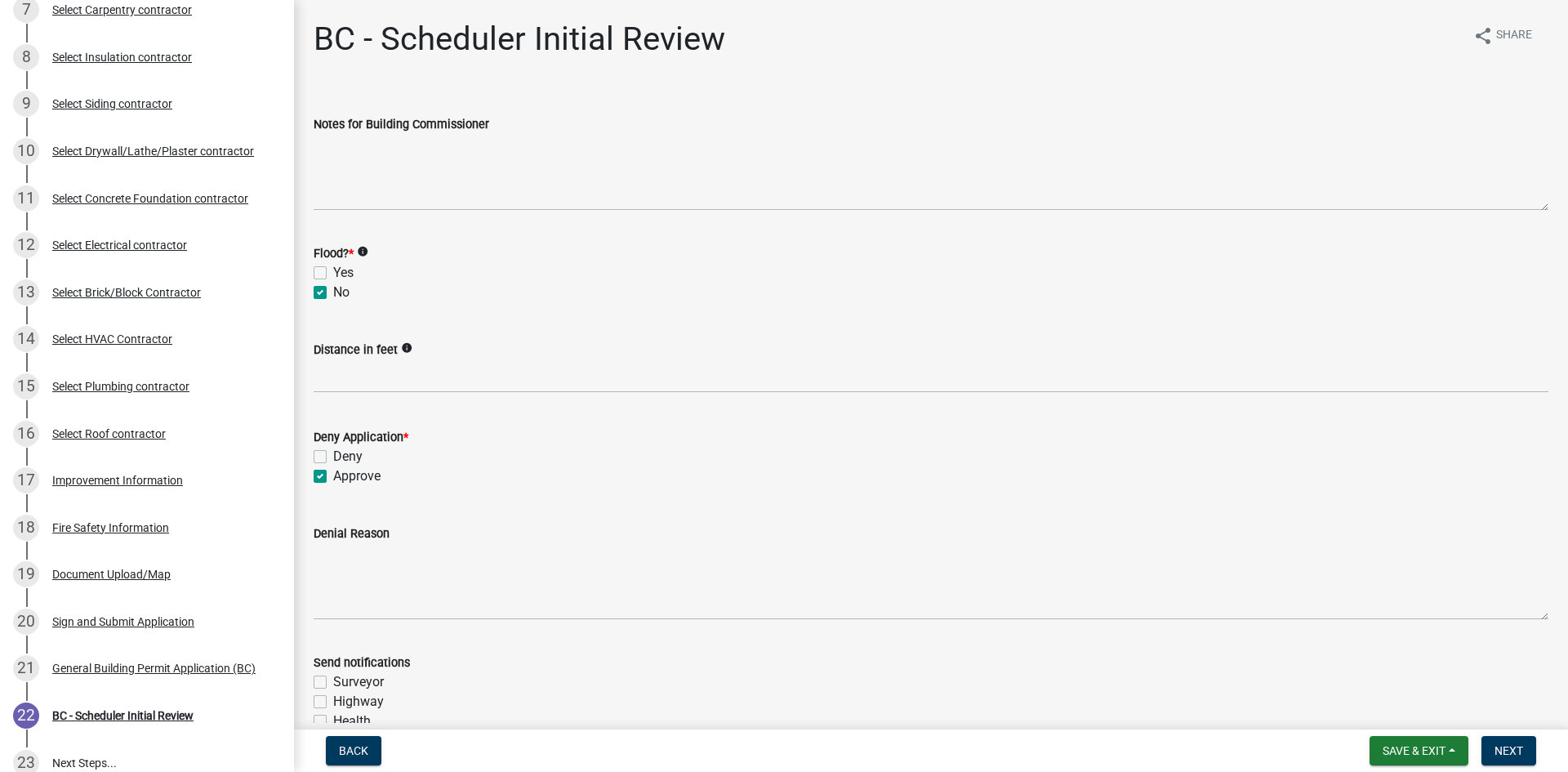
checkbox input "true"
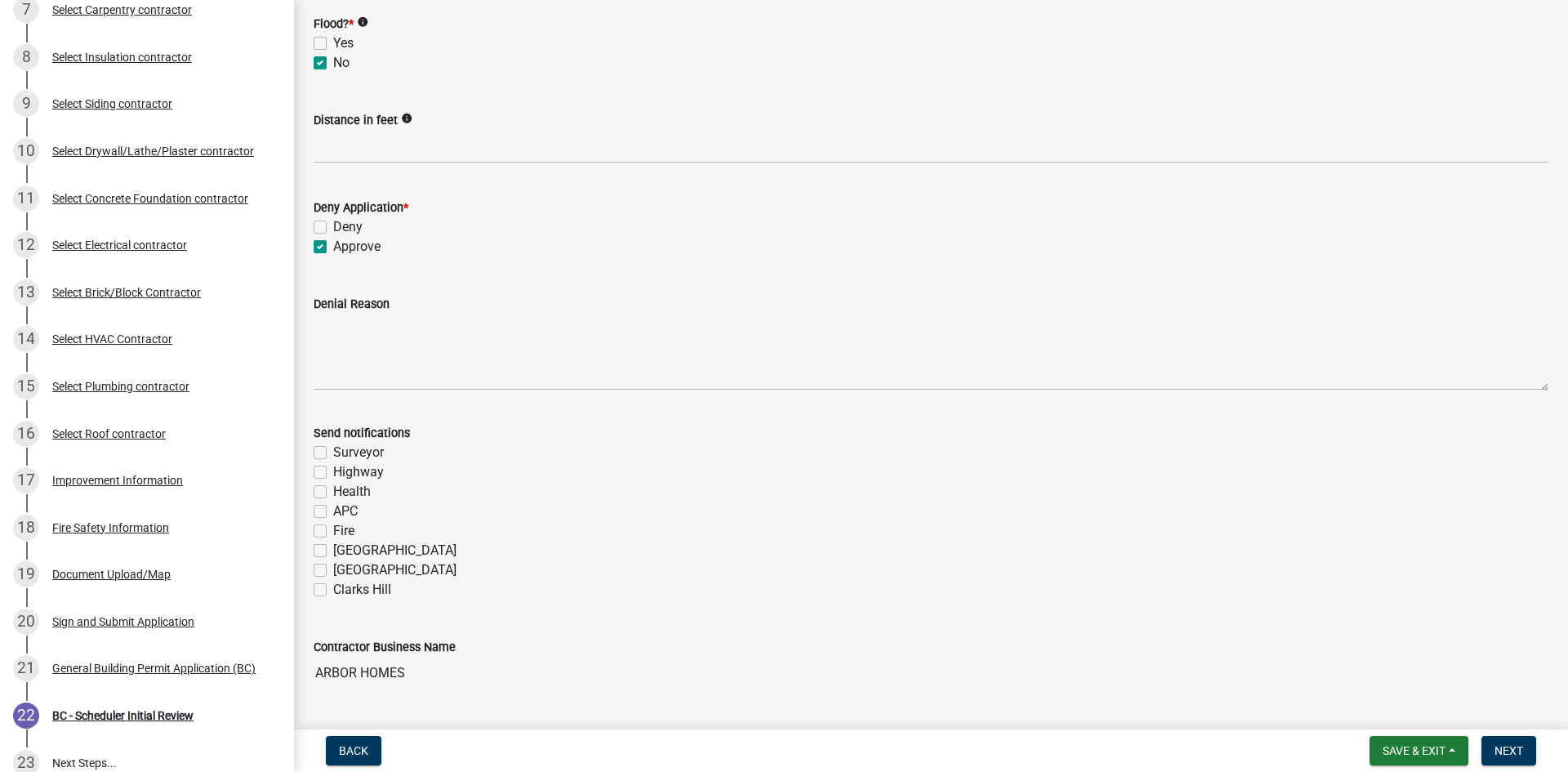
scroll to position [191, 0]
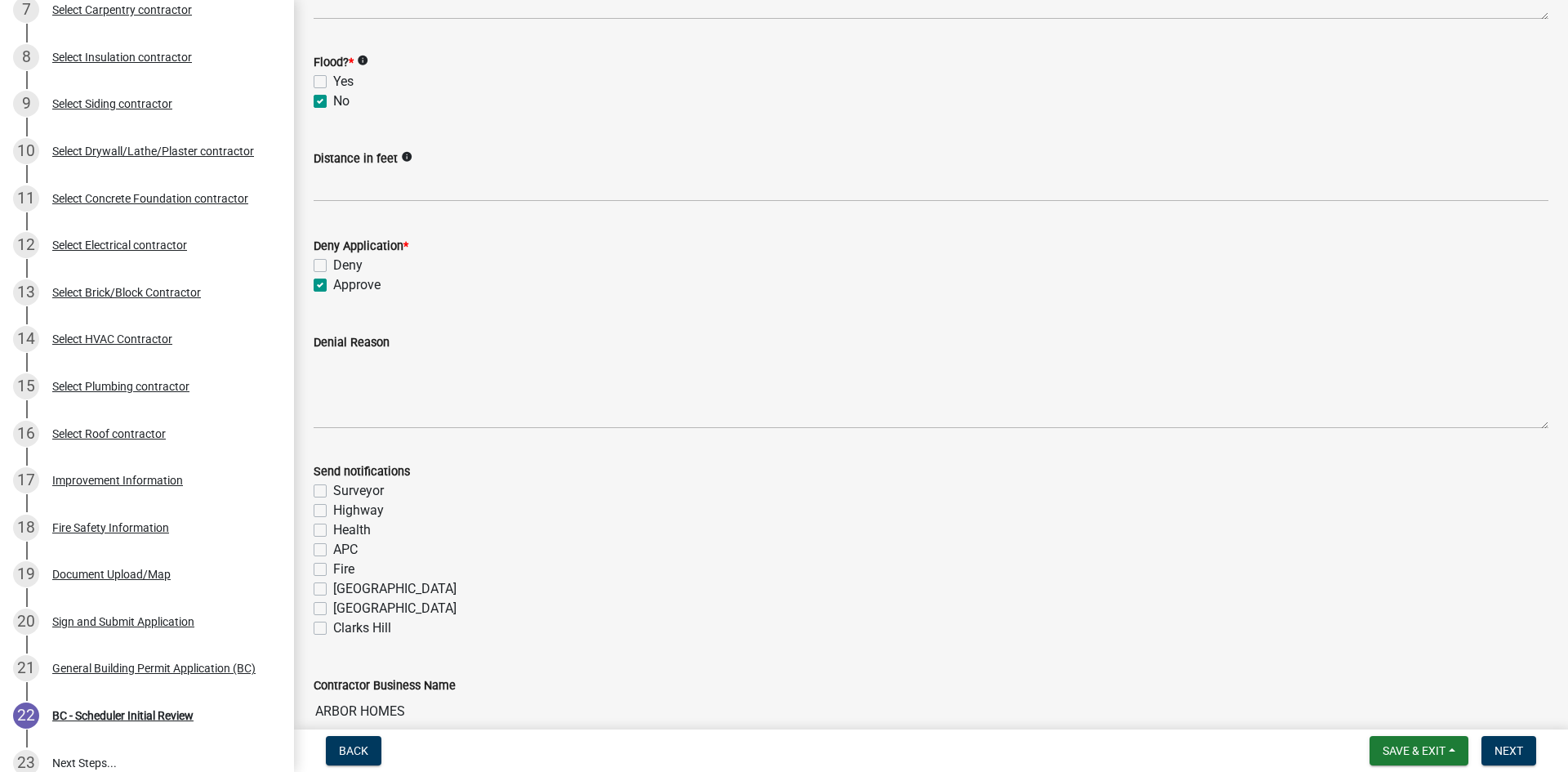
click at [333, 567] on label "Fire" at bounding box center [343, 569] width 21 height 20
click at [333, 567] on input "Fire" at bounding box center [339, 565] width 11 height 11
checkbox input "true"
checkbox input "false"
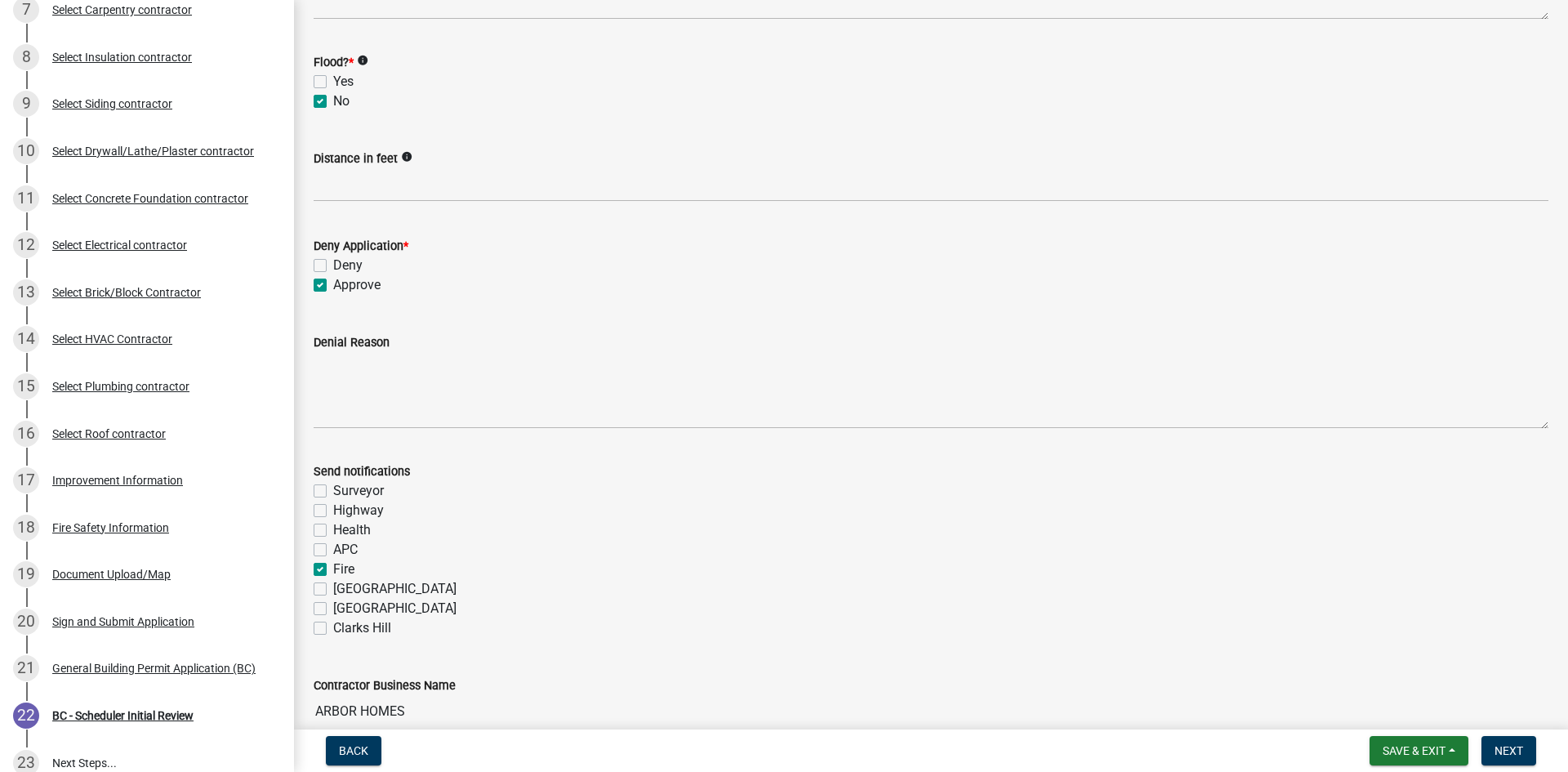
checkbox input "false"
checkbox input "true"
checkbox input "false"
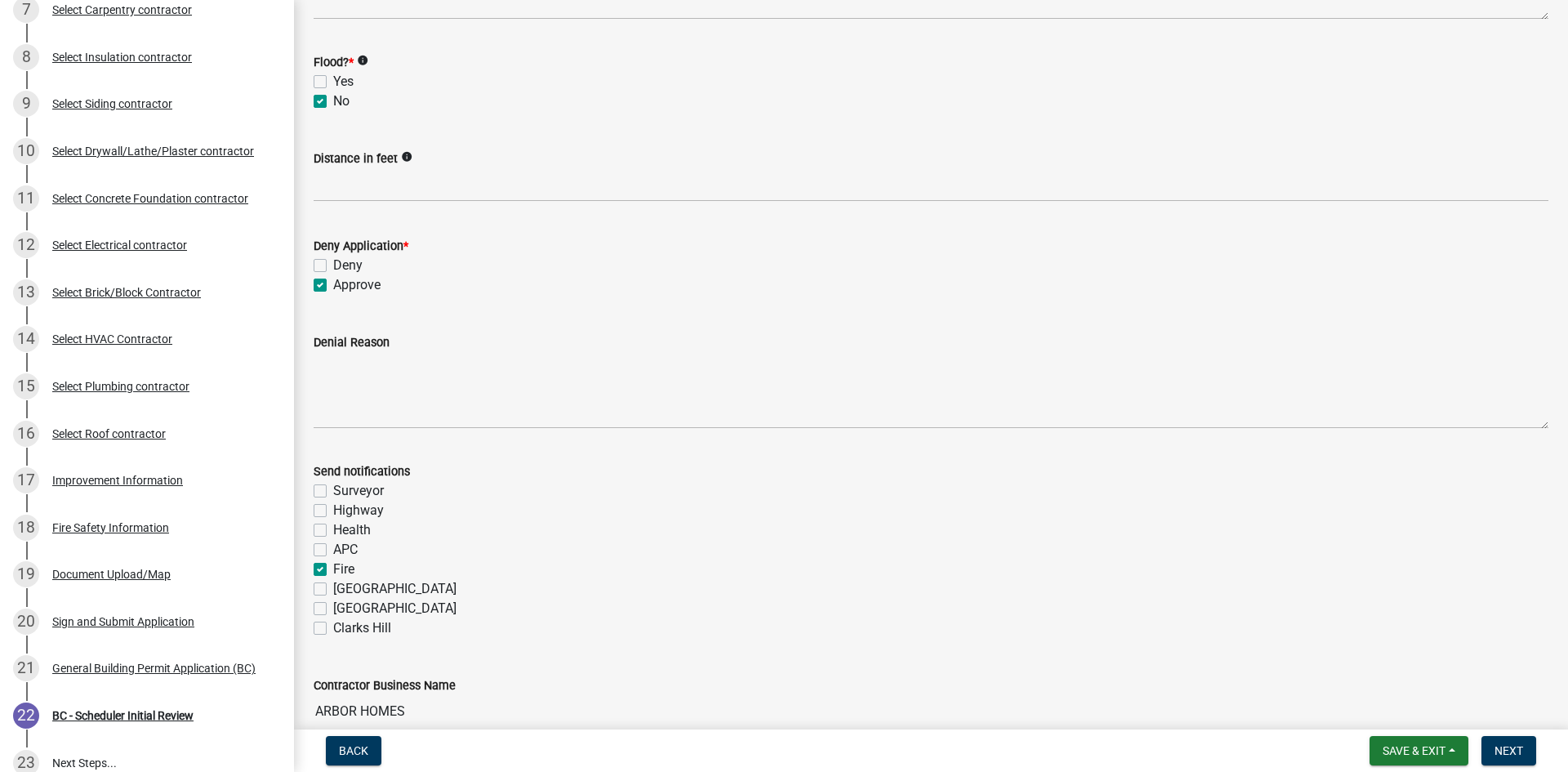
checkbox input "false"
click at [1515, 752] on span "Next" at bounding box center [1509, 750] width 29 height 13
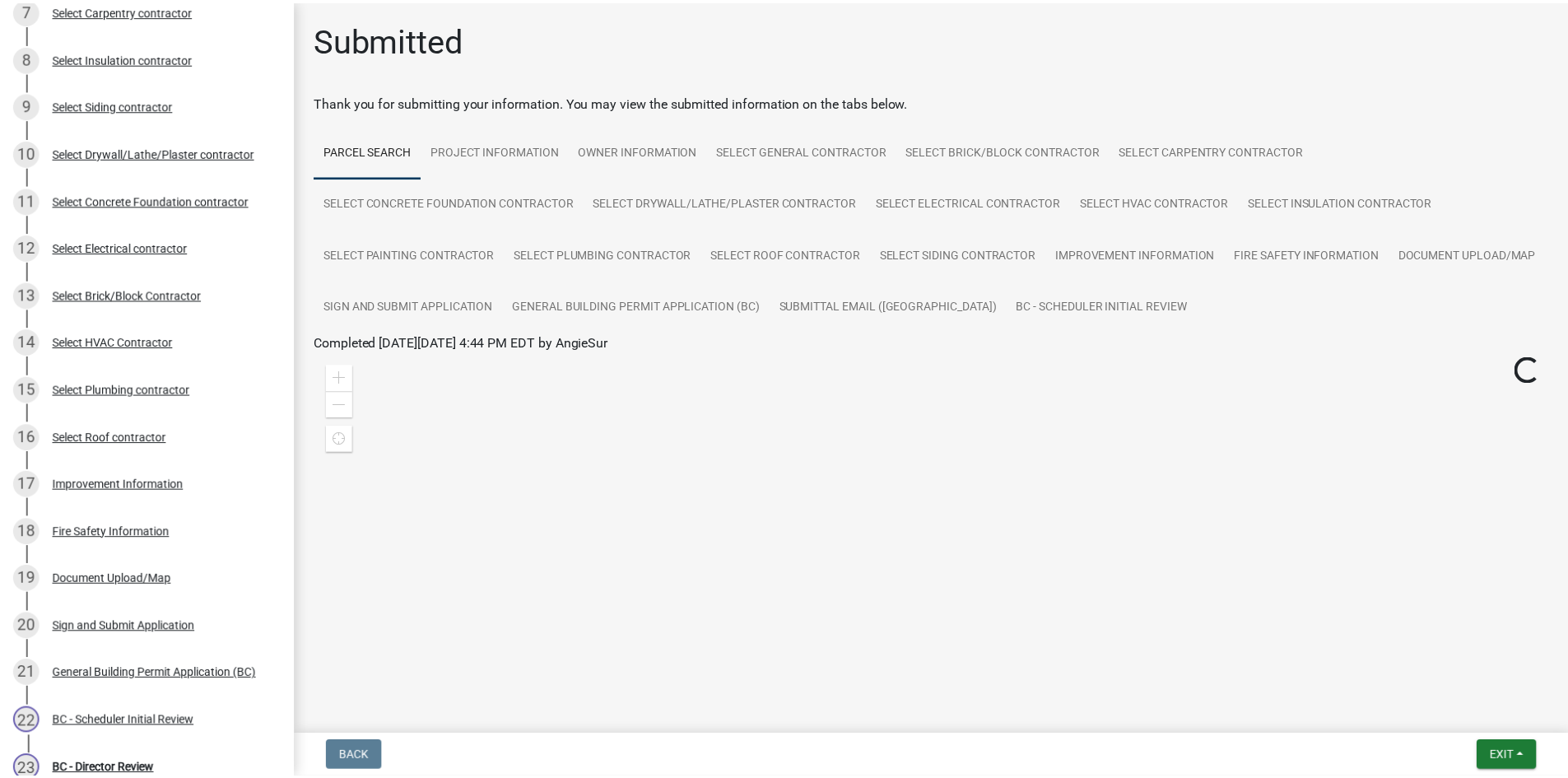
scroll to position [541, 0]
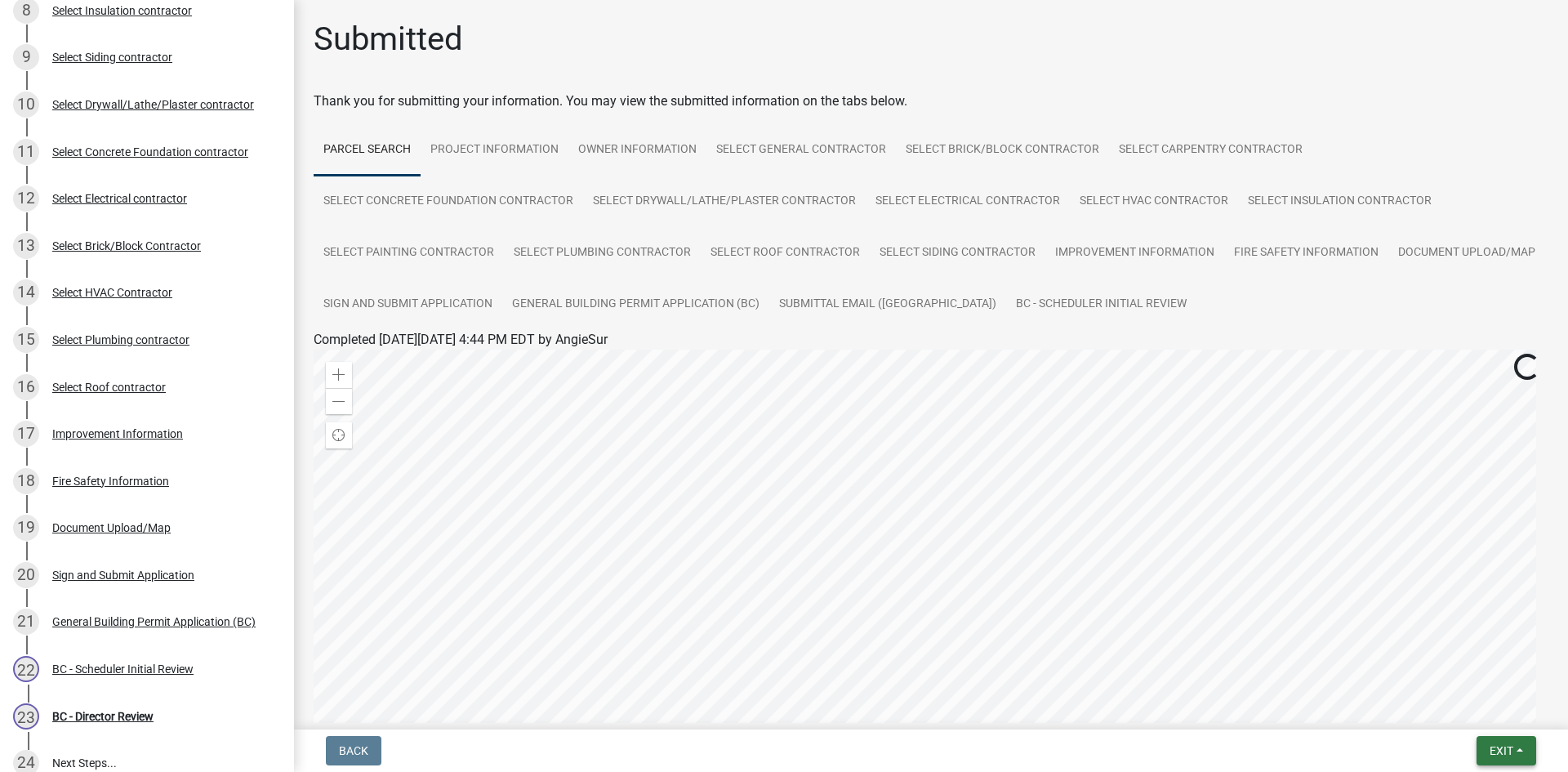
click at [1507, 750] on span "Exit" at bounding box center [1502, 750] width 24 height 13
click at [1496, 718] on button "Save & Exit" at bounding box center [1471, 708] width 130 height 39
